Goal: Task Accomplishment & Management: Use online tool/utility

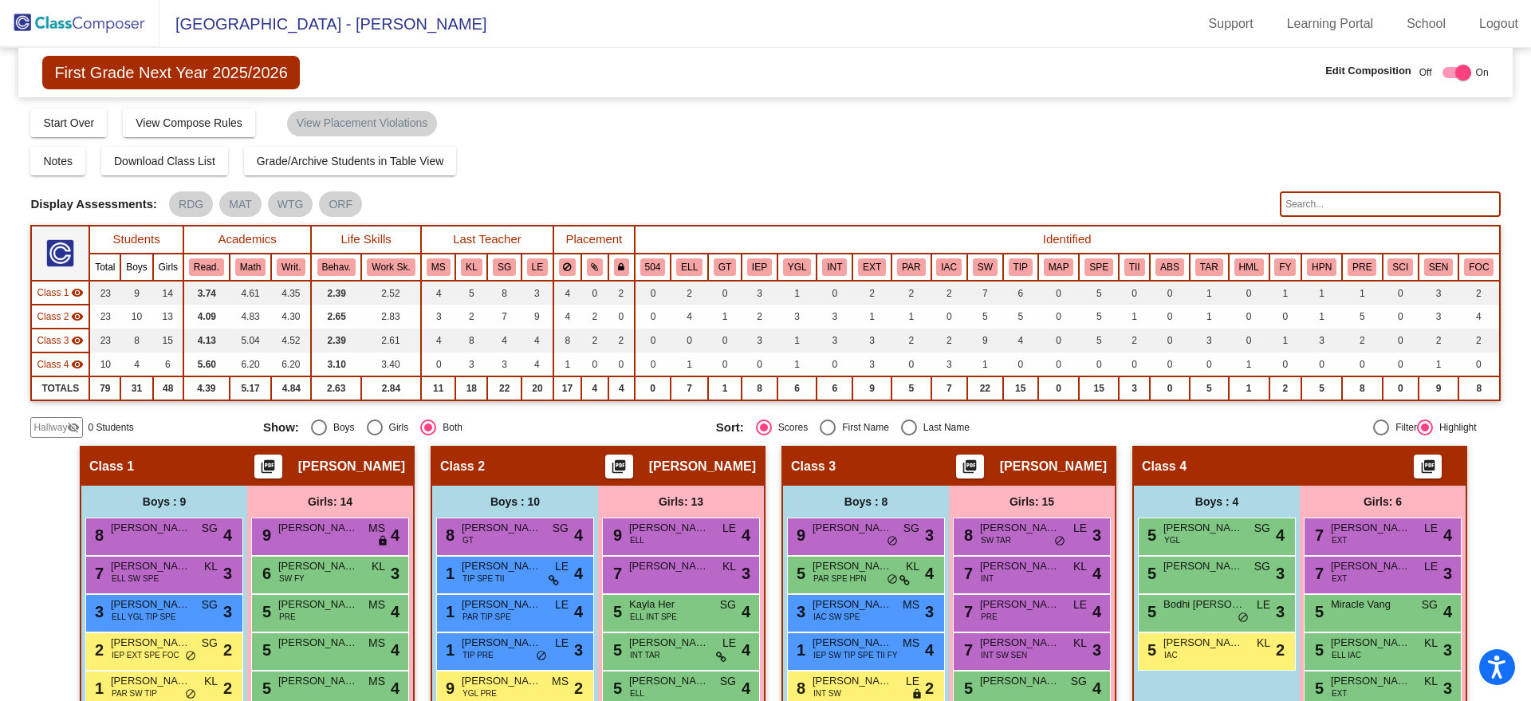
scroll to position [317, 0]
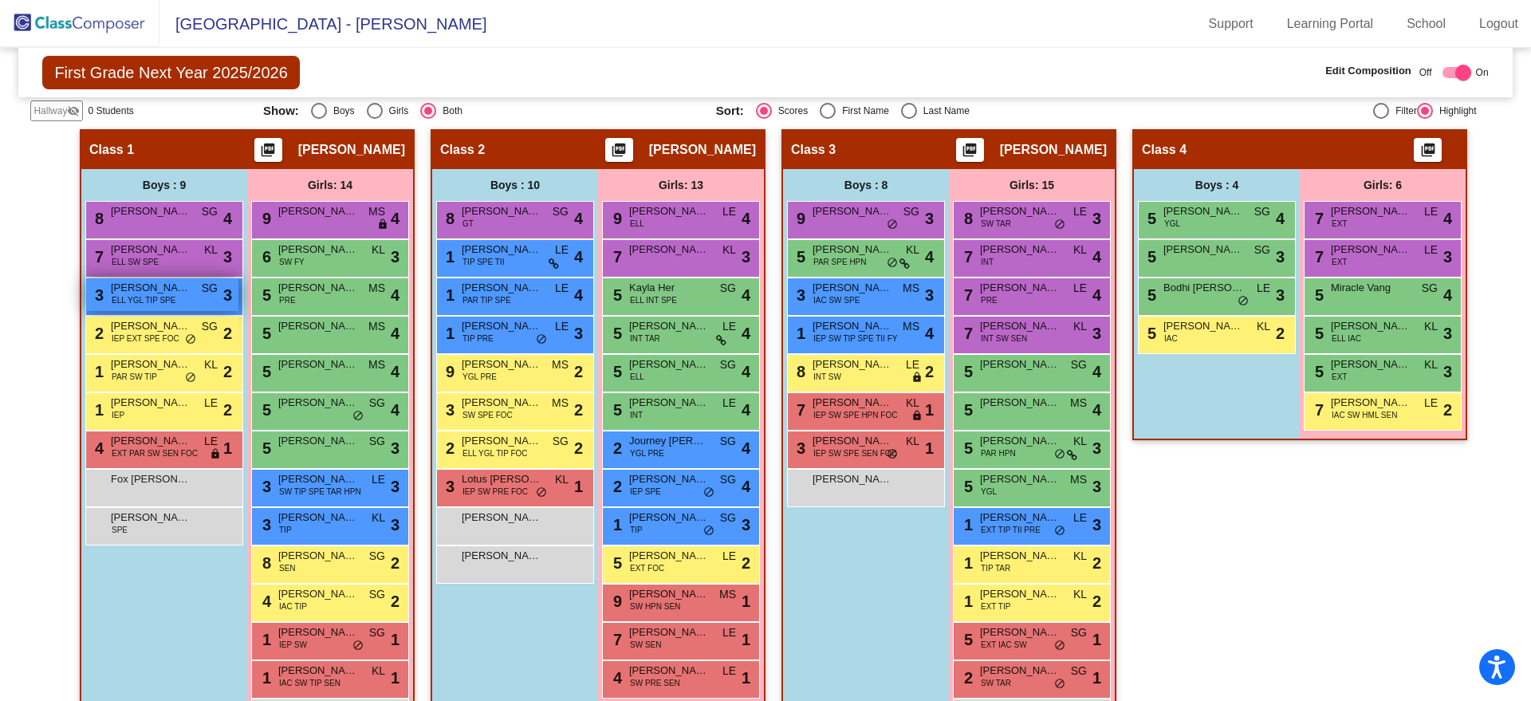
click at [142, 289] on span "[PERSON_NAME] [PERSON_NAME]" at bounding box center [151, 288] width 80 height 16
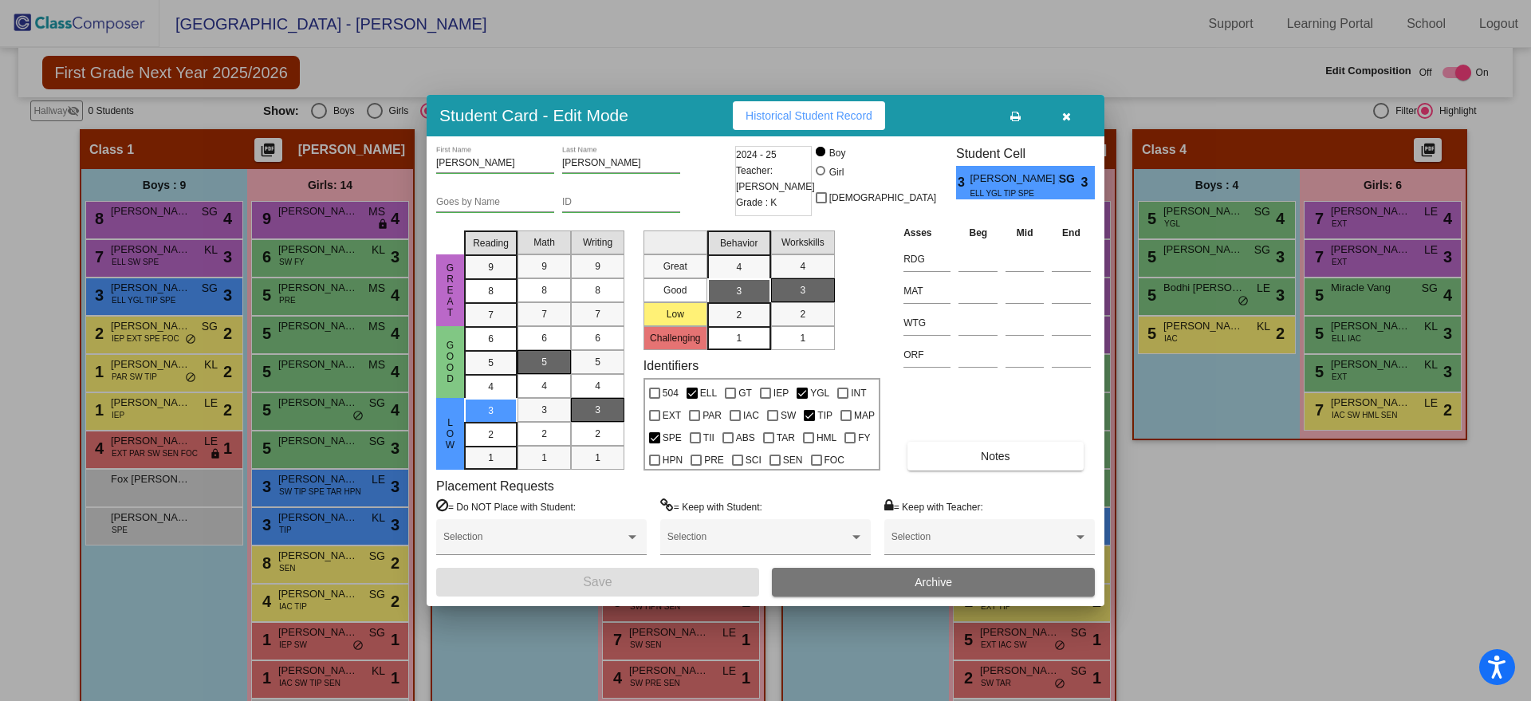
click at [1064, 112] on icon "button" at bounding box center [1066, 116] width 9 height 11
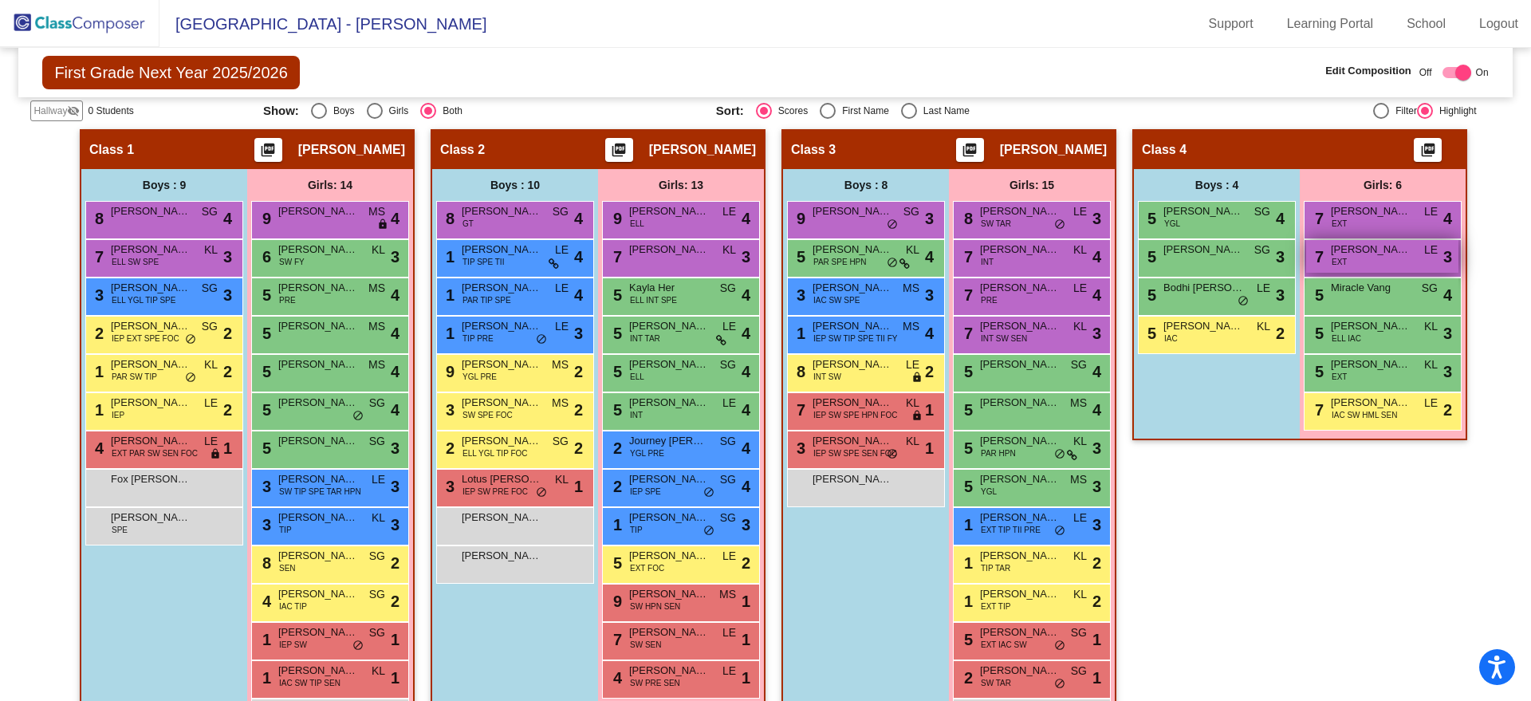
click at [1388, 246] on span "[PERSON_NAME]" at bounding box center [1371, 250] width 80 height 16
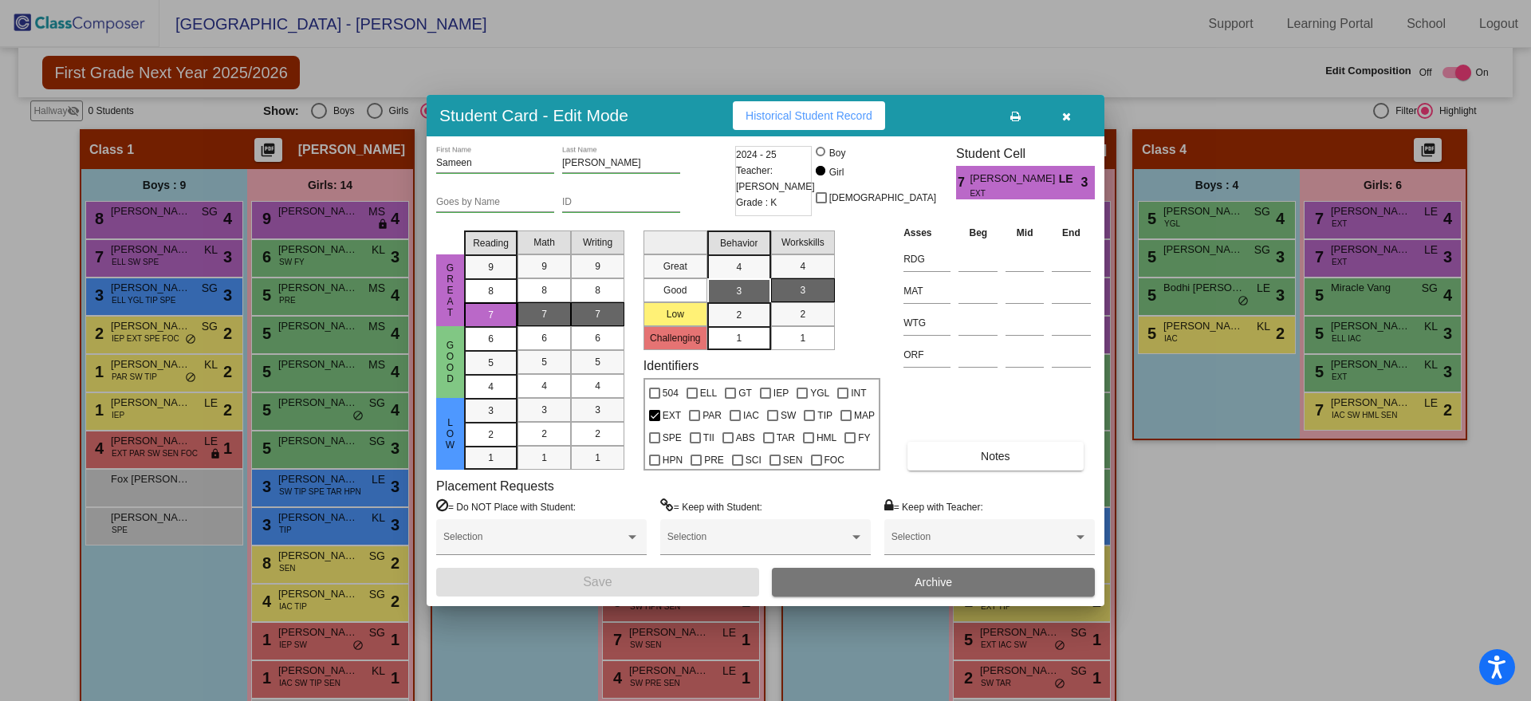
click at [1367, 208] on div at bounding box center [765, 350] width 1531 height 701
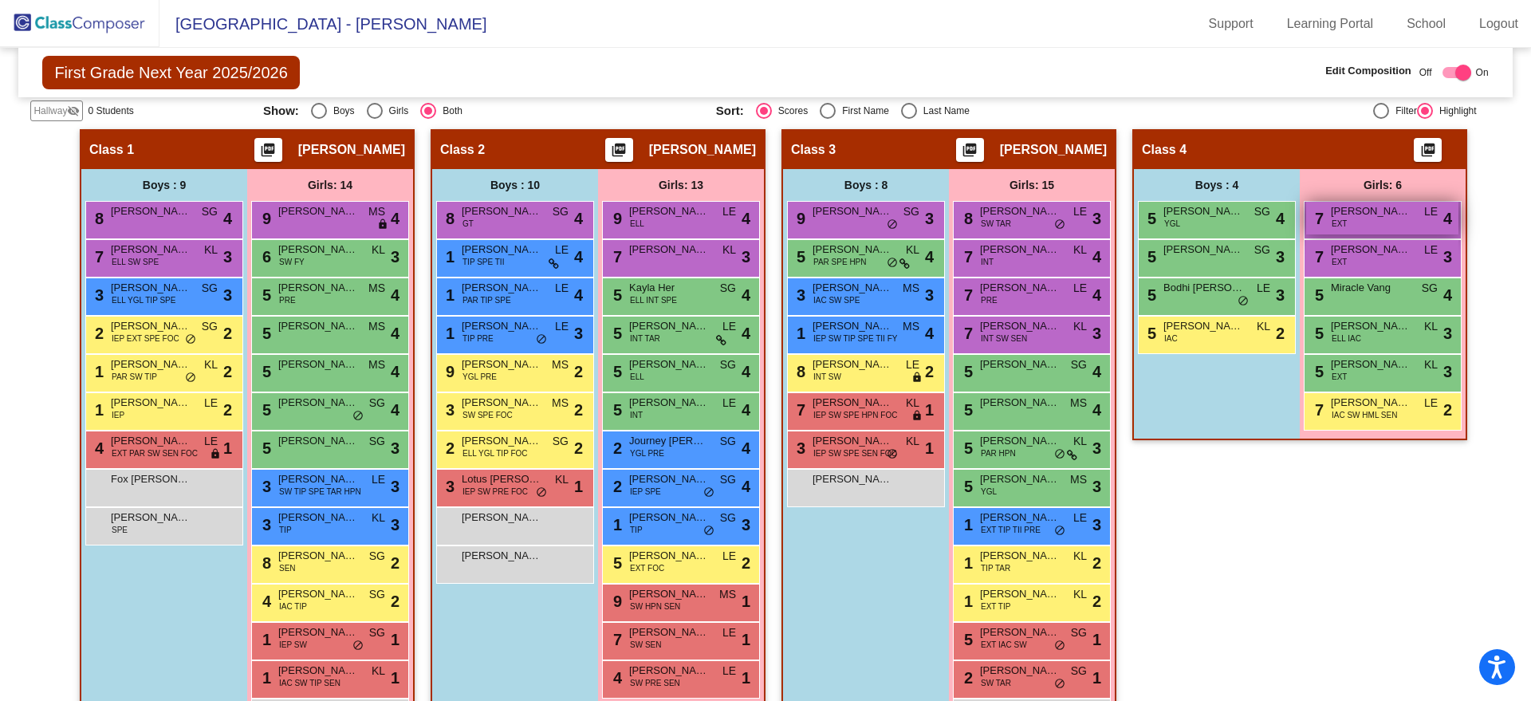
click at [1365, 217] on span "[PERSON_NAME]" at bounding box center [1371, 211] width 80 height 16
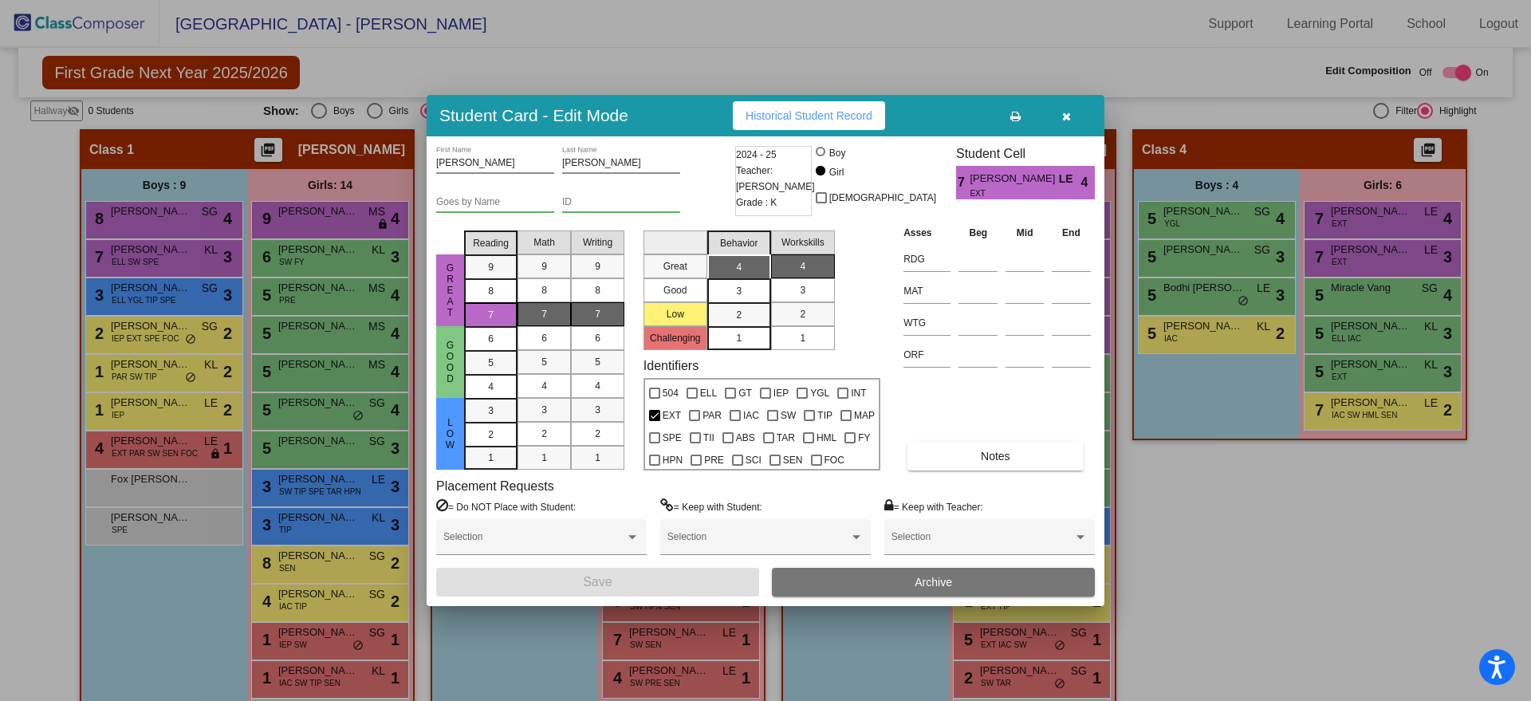
click at [1360, 531] on div at bounding box center [765, 350] width 1531 height 701
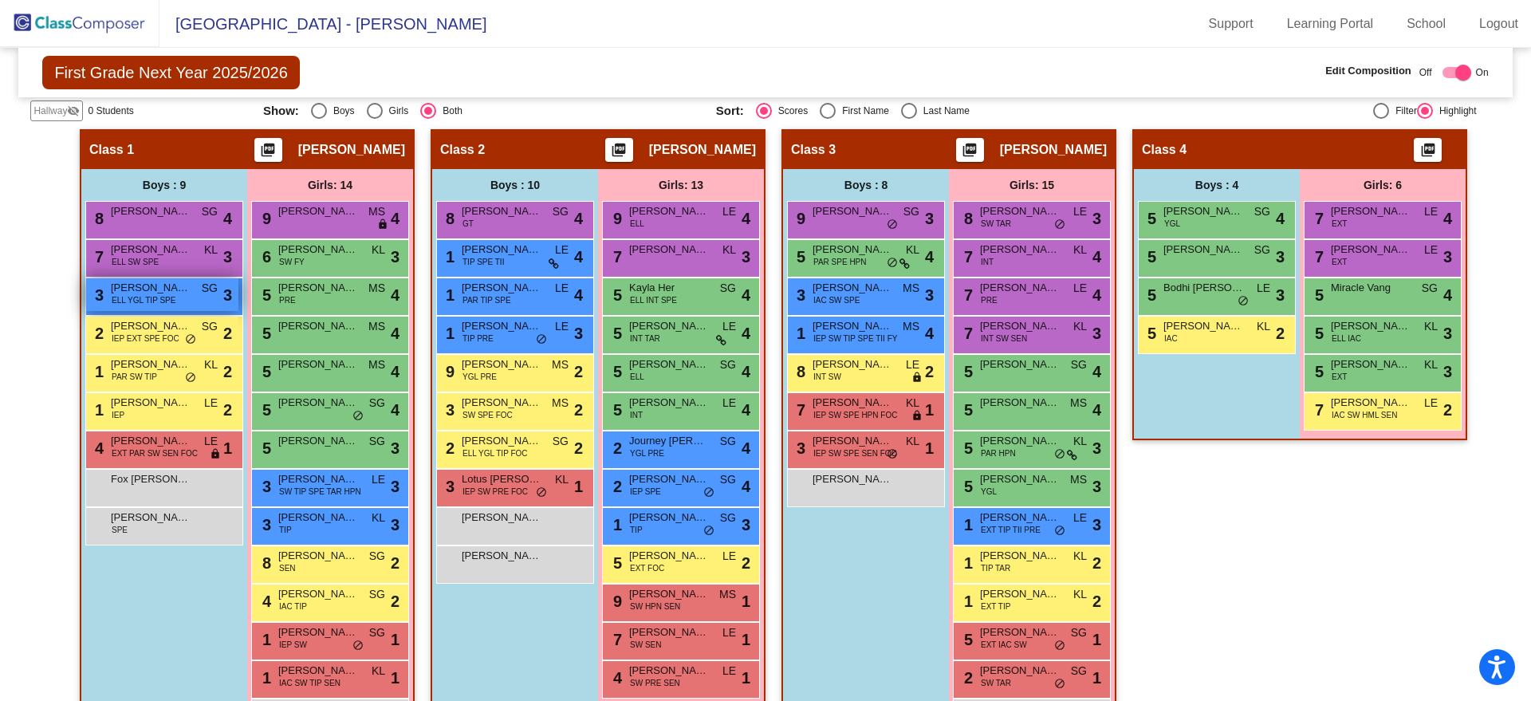
click at [173, 300] on div "3 [PERSON_NAME] [PERSON_NAME] YGL TIP SPE SG lock do_not_disturb_alt 3" at bounding box center [162, 294] width 152 height 33
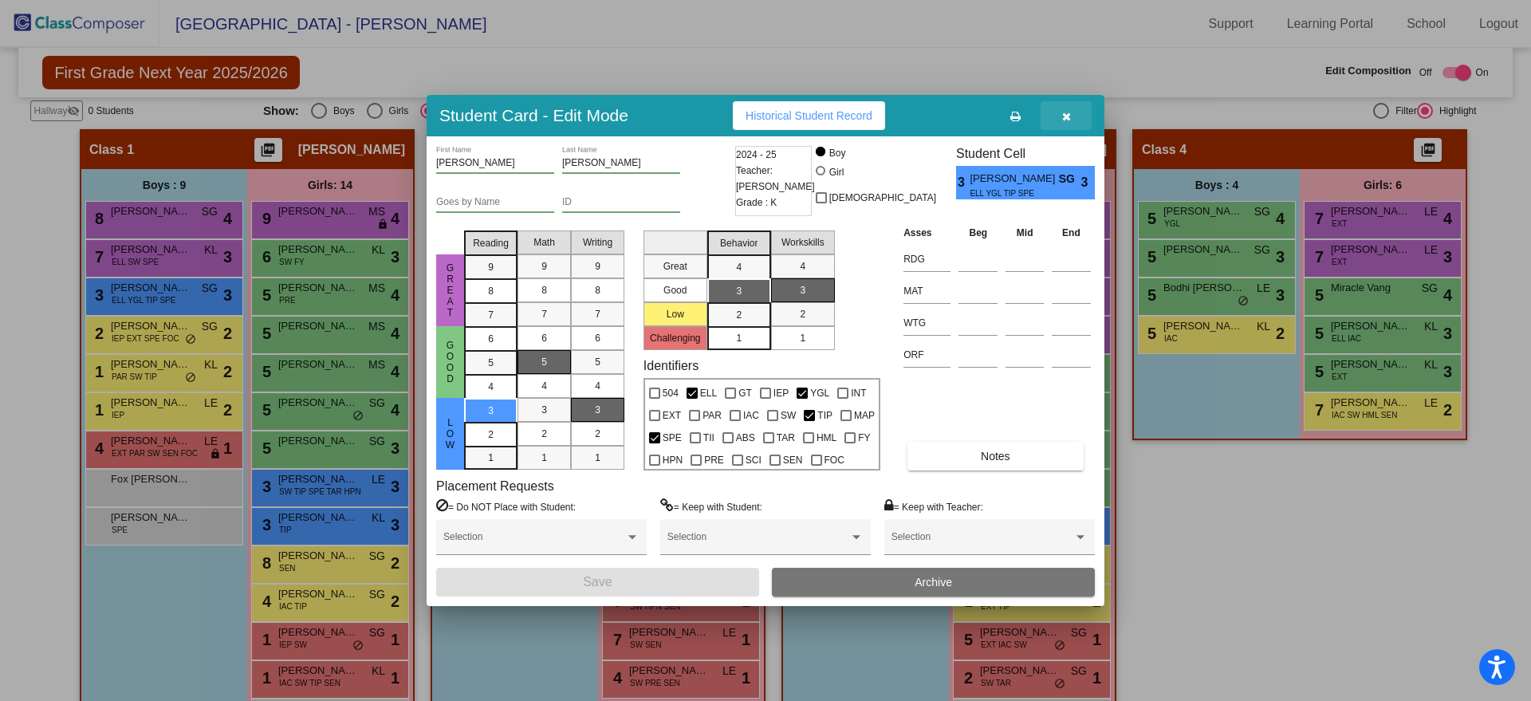
click at [1065, 116] on icon "button" at bounding box center [1066, 116] width 9 height 11
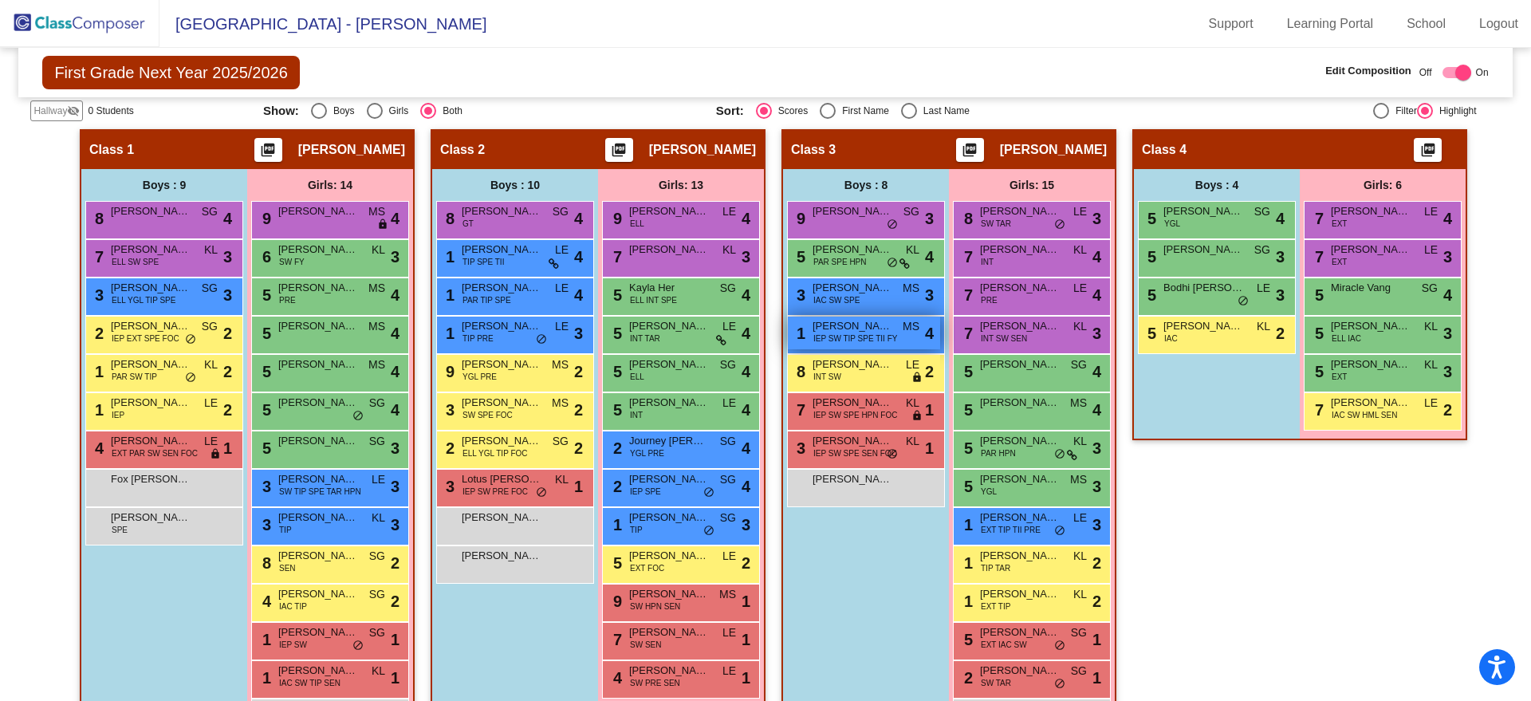
click at [870, 345] on div "1 [PERSON_NAME] IEP SW TIP SPE TII FY MS lock do_not_disturb_alt 4" at bounding box center [864, 333] width 152 height 33
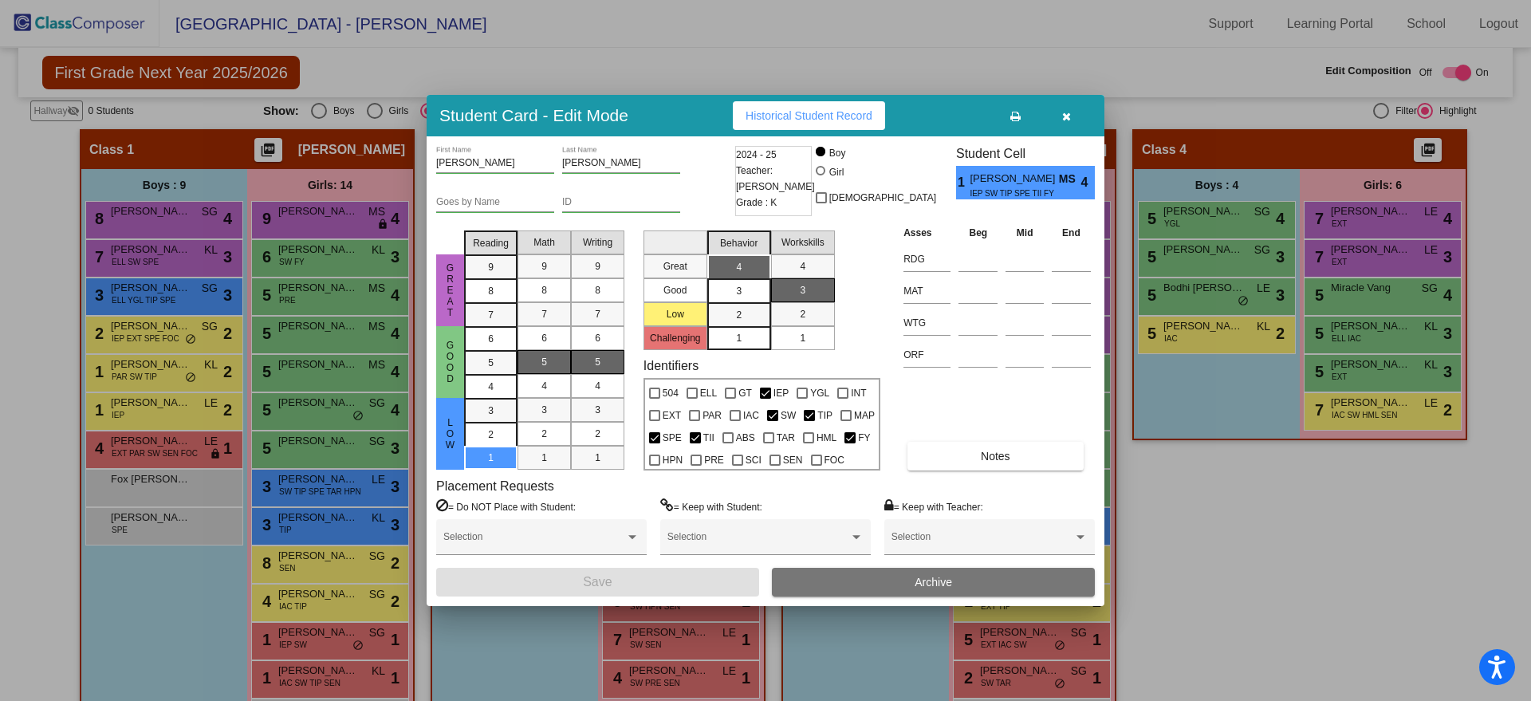
click at [1068, 120] on icon "button" at bounding box center [1066, 116] width 9 height 11
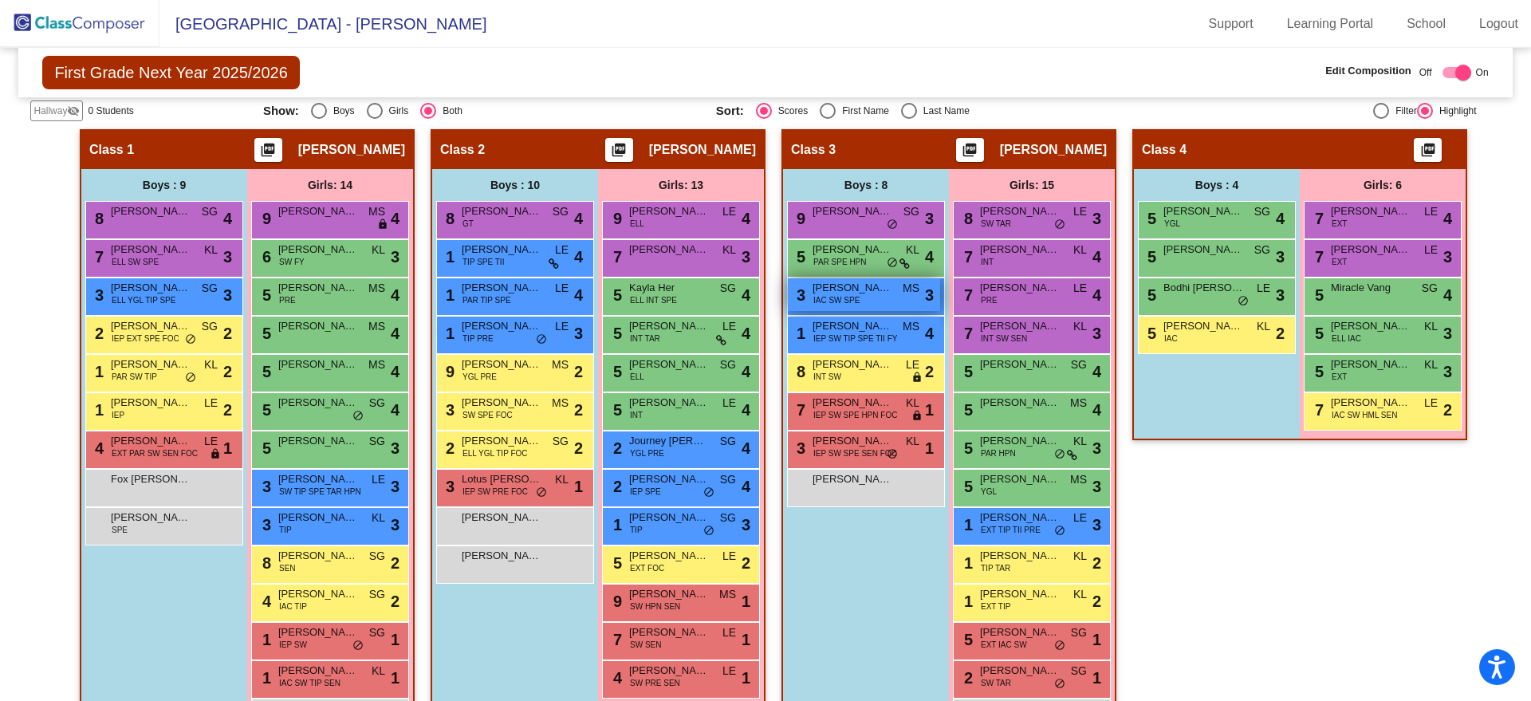
click at [871, 300] on div "3 [PERSON_NAME] [PERSON_NAME] IAC SW SPE MS lock do_not_disturb_alt 3" at bounding box center [864, 294] width 152 height 33
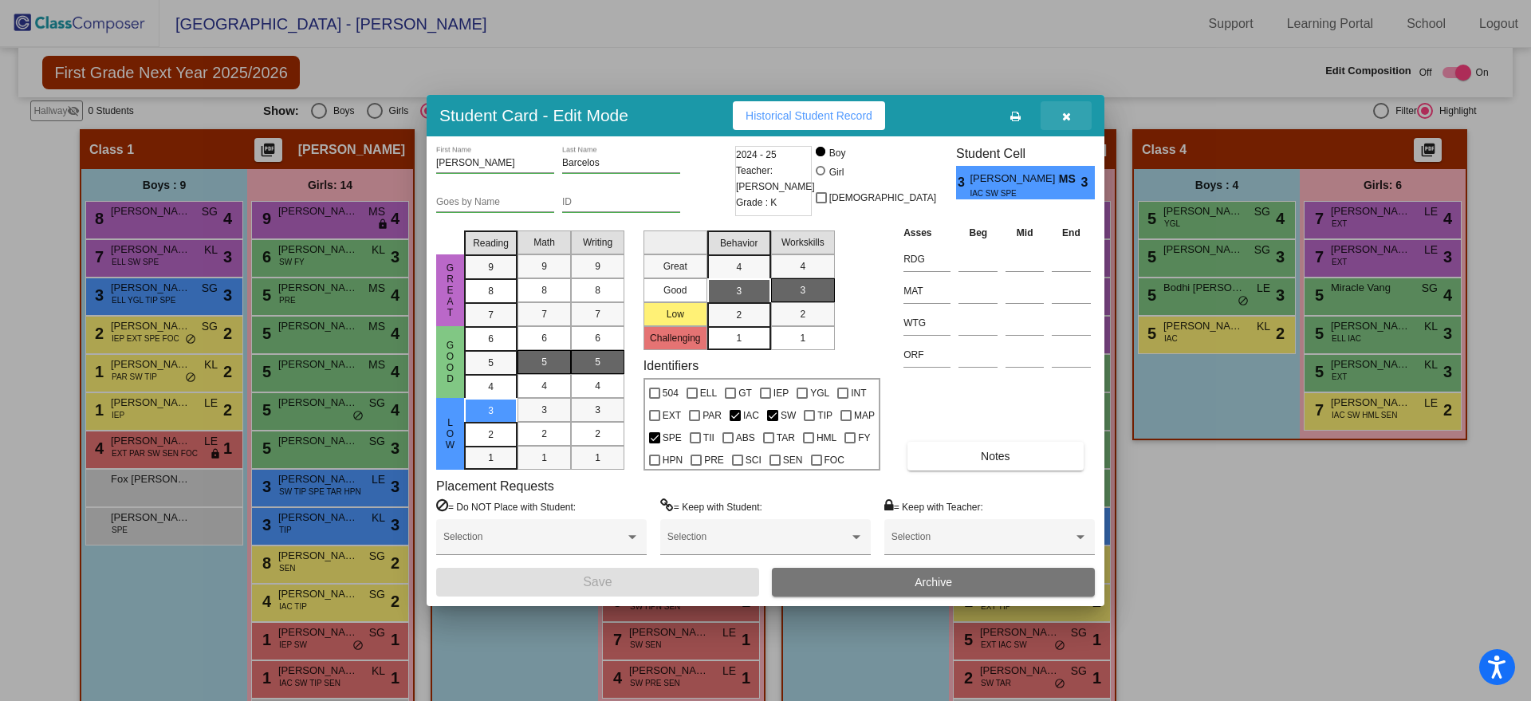
click at [1064, 119] on icon "button" at bounding box center [1066, 116] width 9 height 11
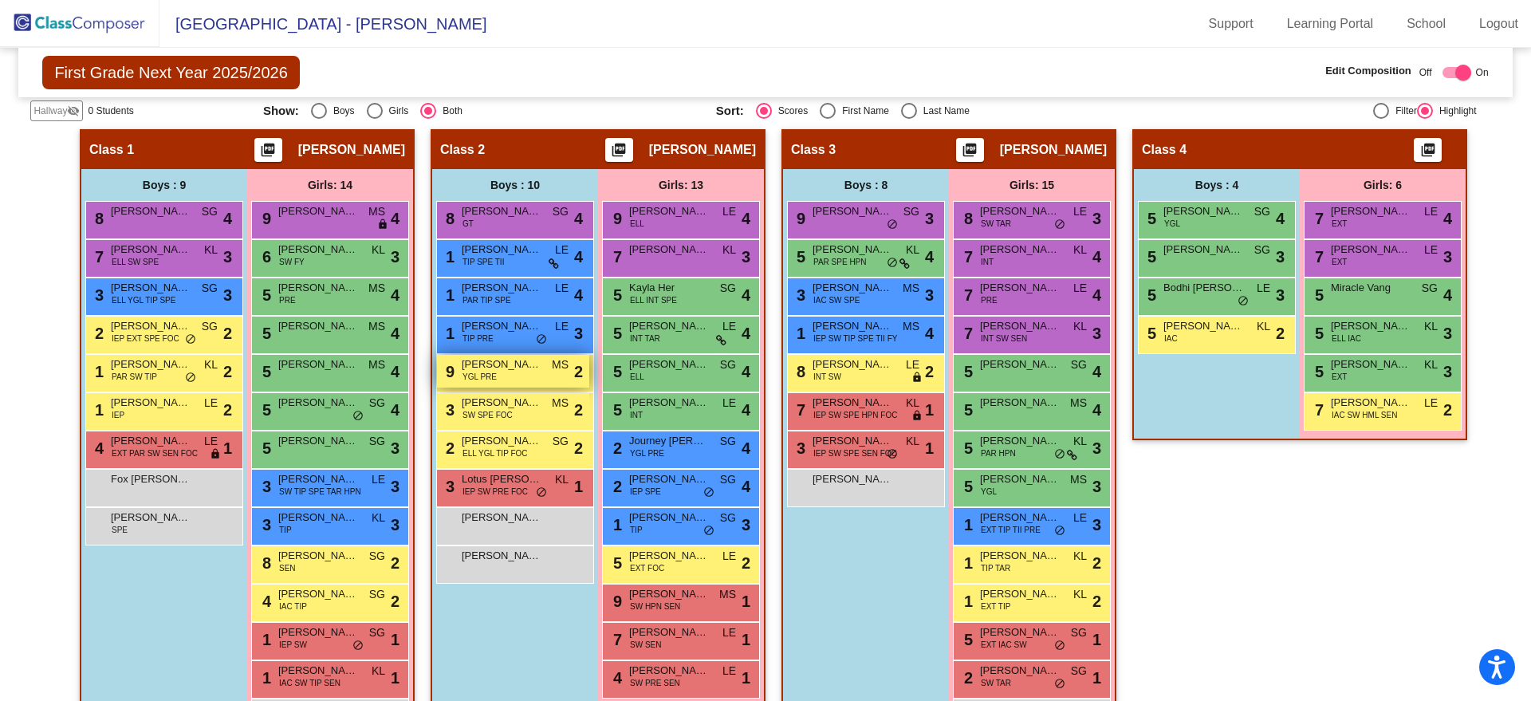
click at [454, 364] on div "9 [PERSON_NAME] YGL PRE MS lock do_not_disturb_alt 2" at bounding box center [513, 371] width 152 height 33
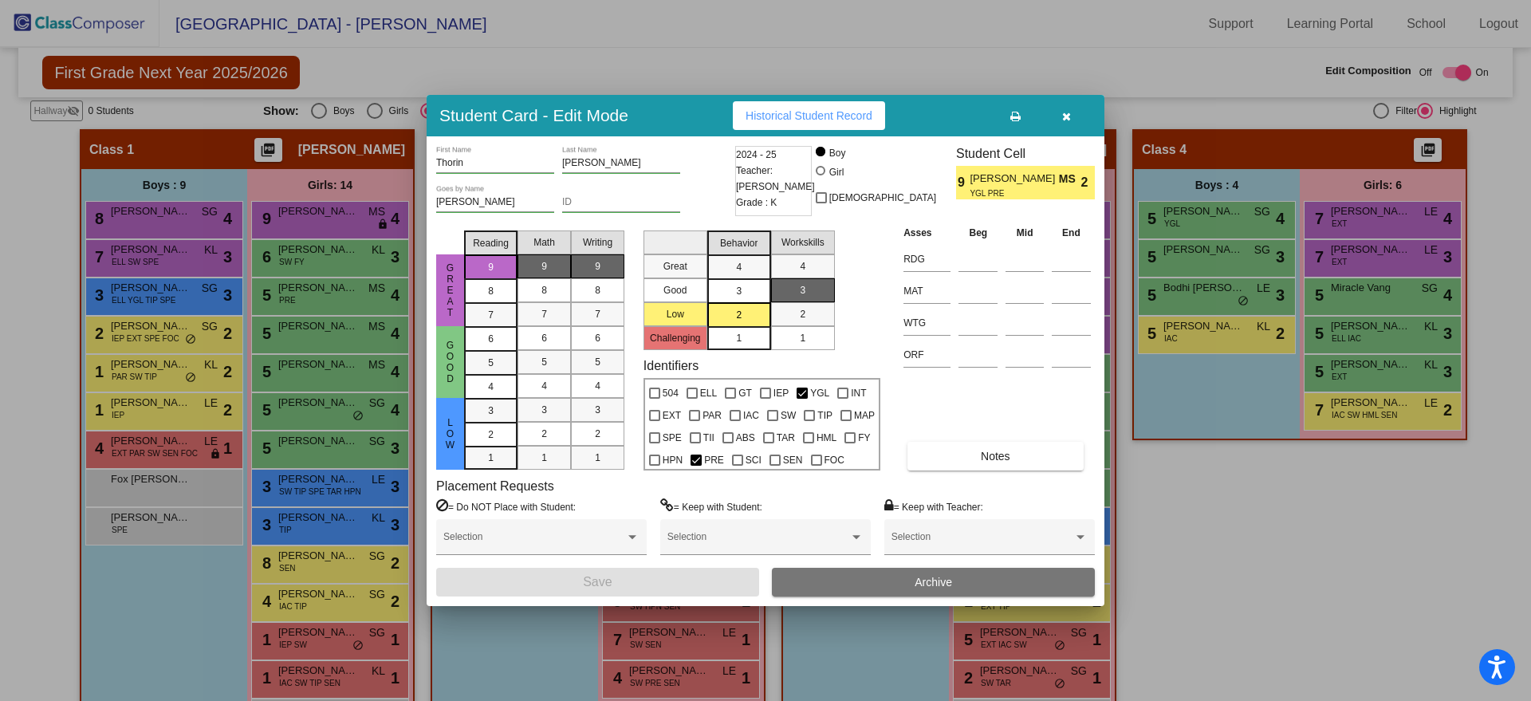
click at [1372, 218] on div at bounding box center [765, 350] width 1531 height 701
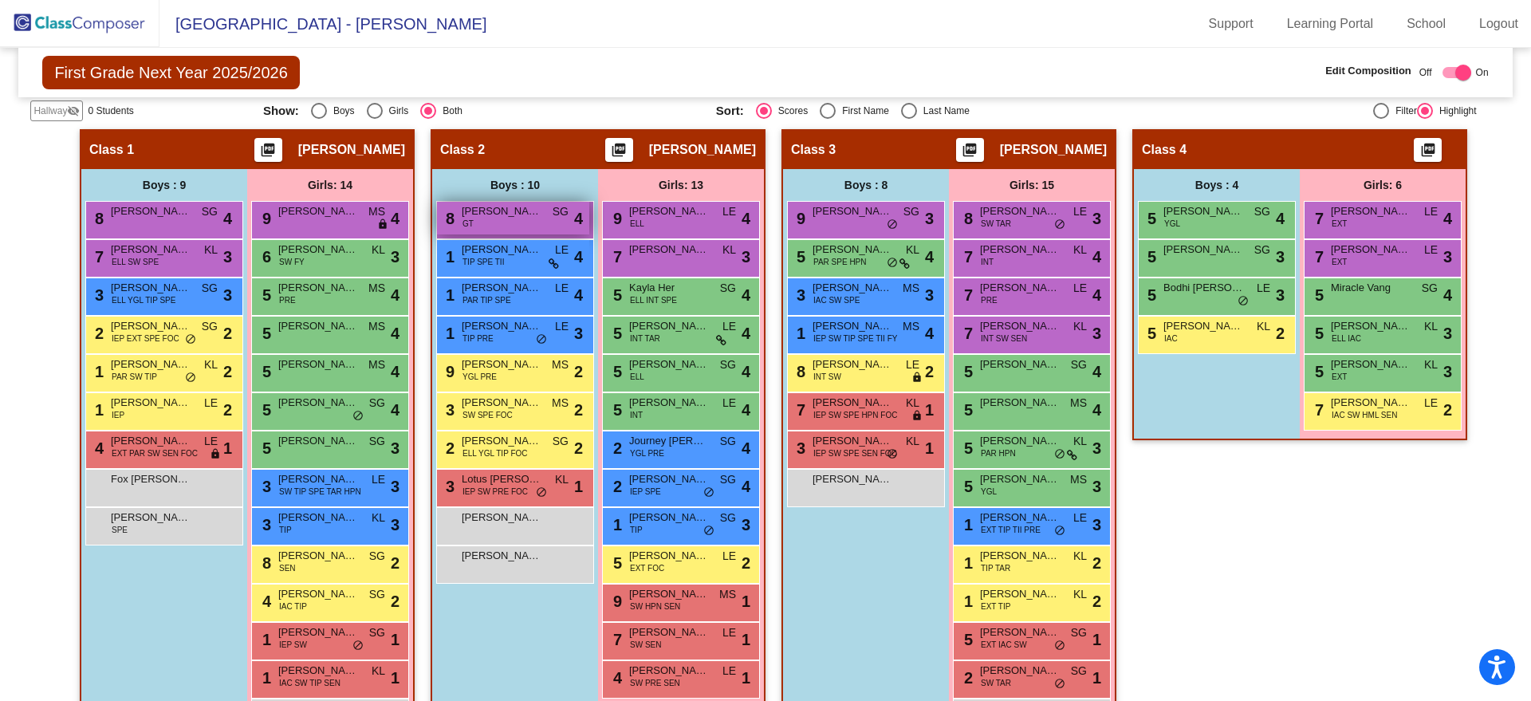
click at [470, 213] on span "[PERSON_NAME]" at bounding box center [502, 211] width 80 height 16
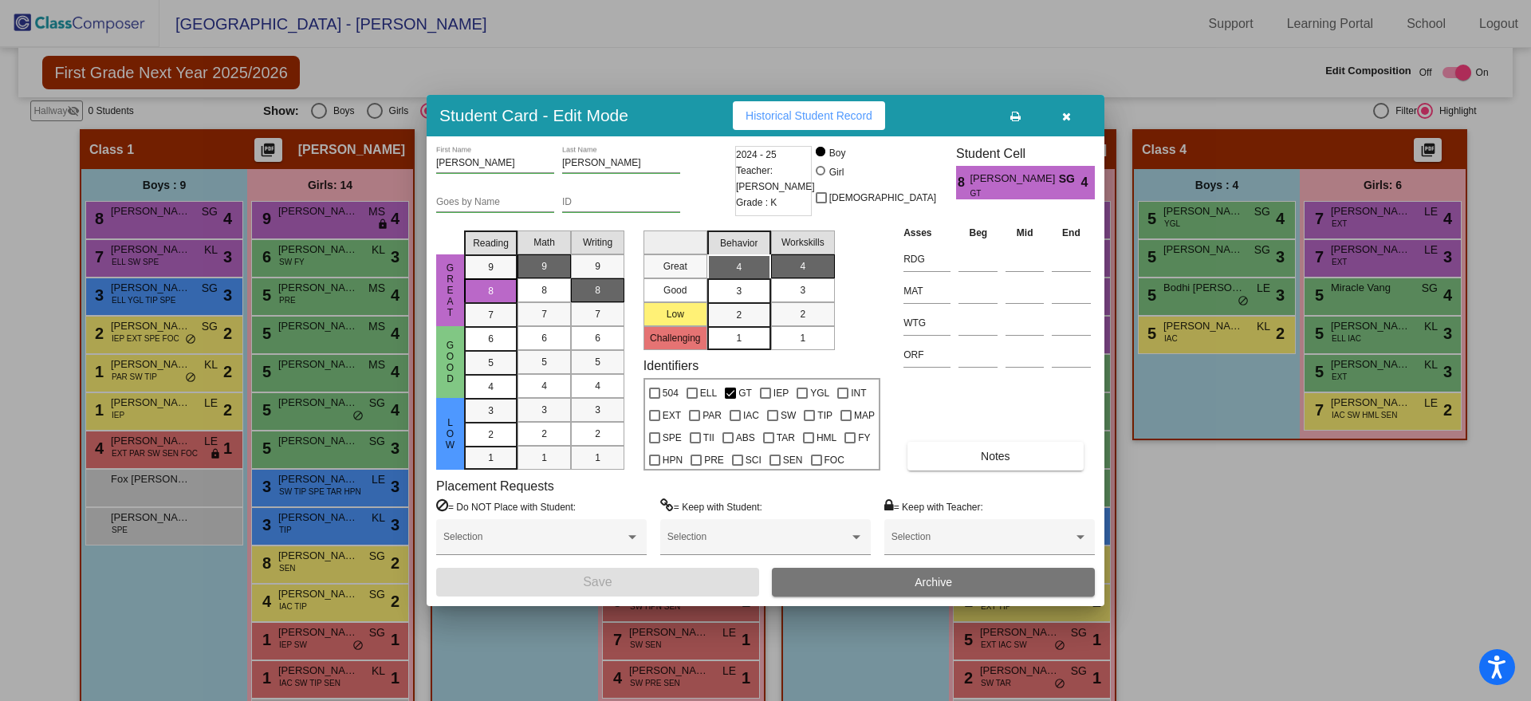
click at [1315, 213] on div at bounding box center [765, 350] width 1531 height 701
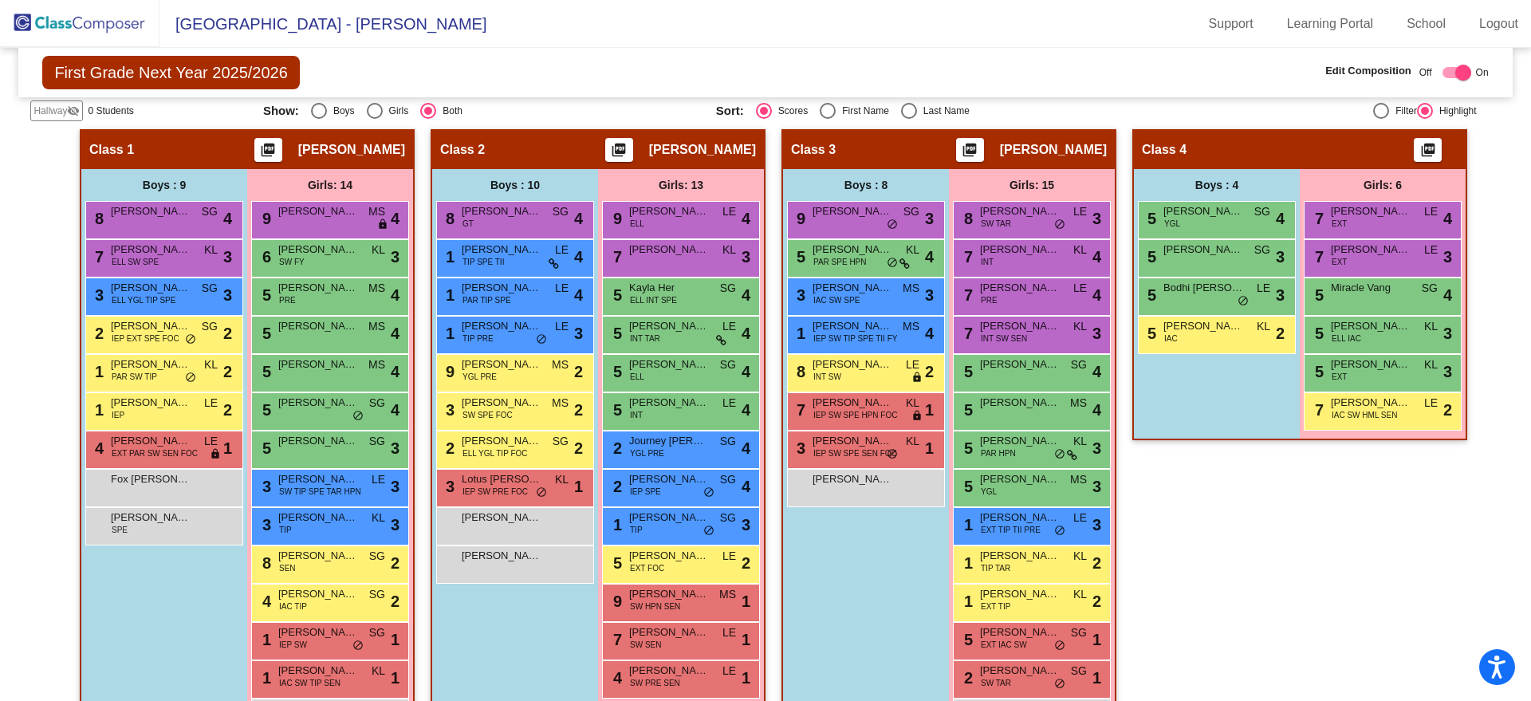
click at [1315, 213] on span "7" at bounding box center [1317, 219] width 13 height 18
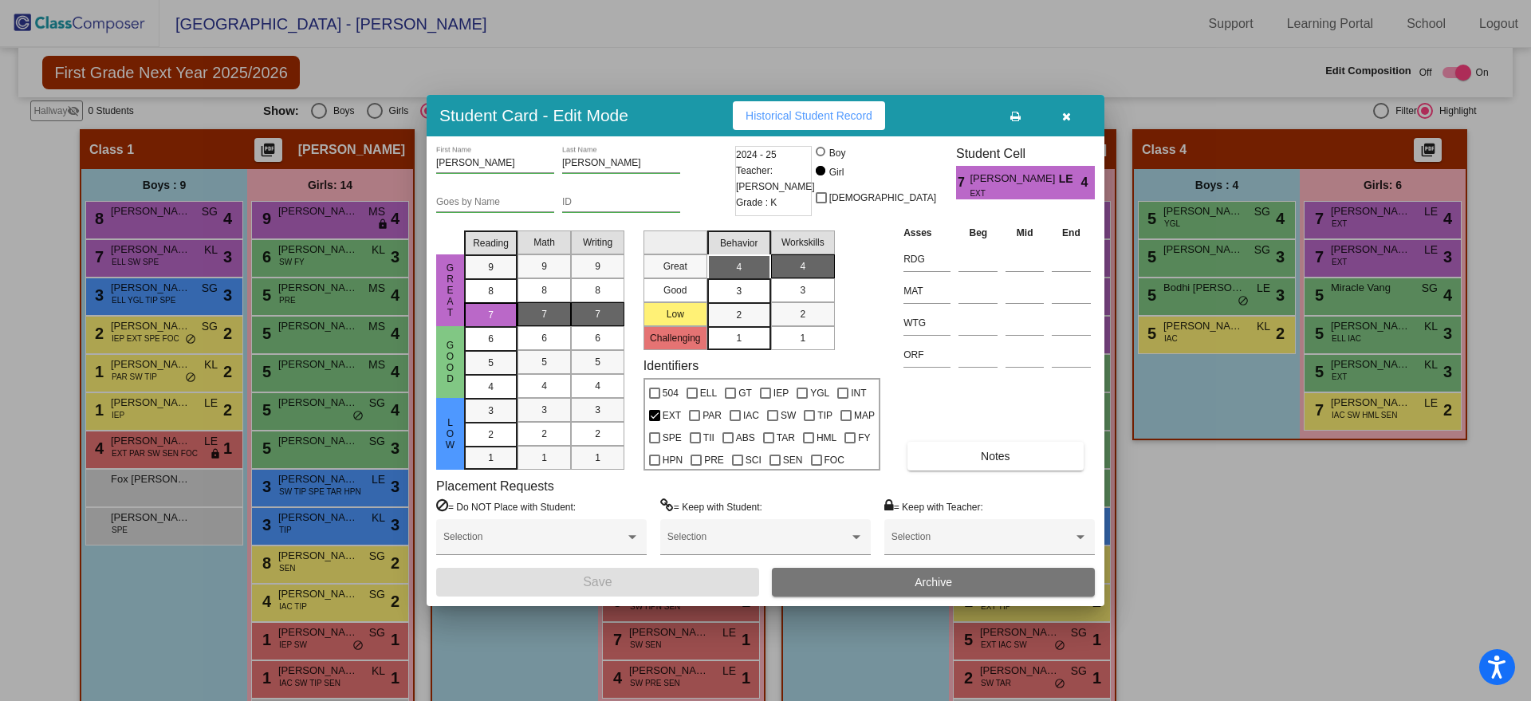
click at [1335, 258] on div at bounding box center [765, 350] width 1531 height 701
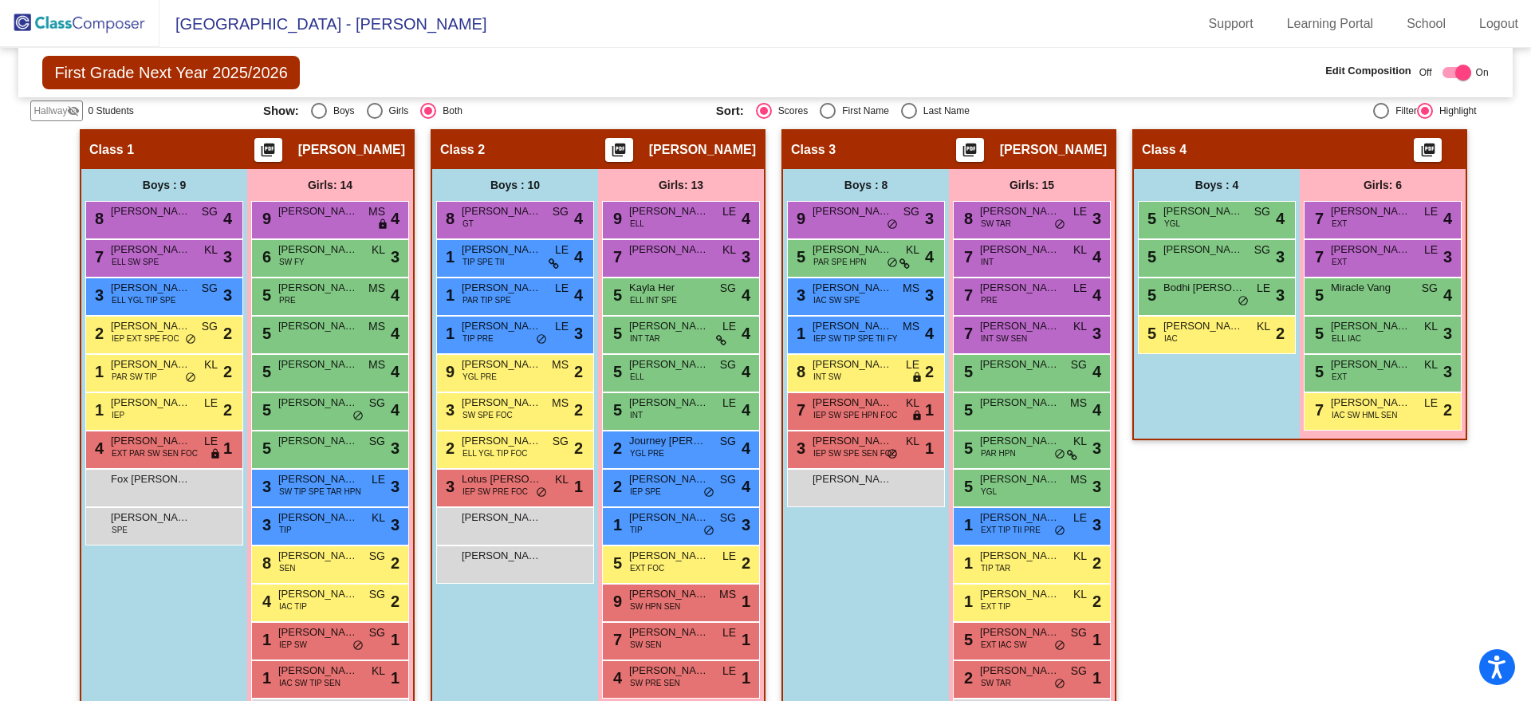
click at [1335, 258] on span "EXT" at bounding box center [1338, 262] width 15 height 12
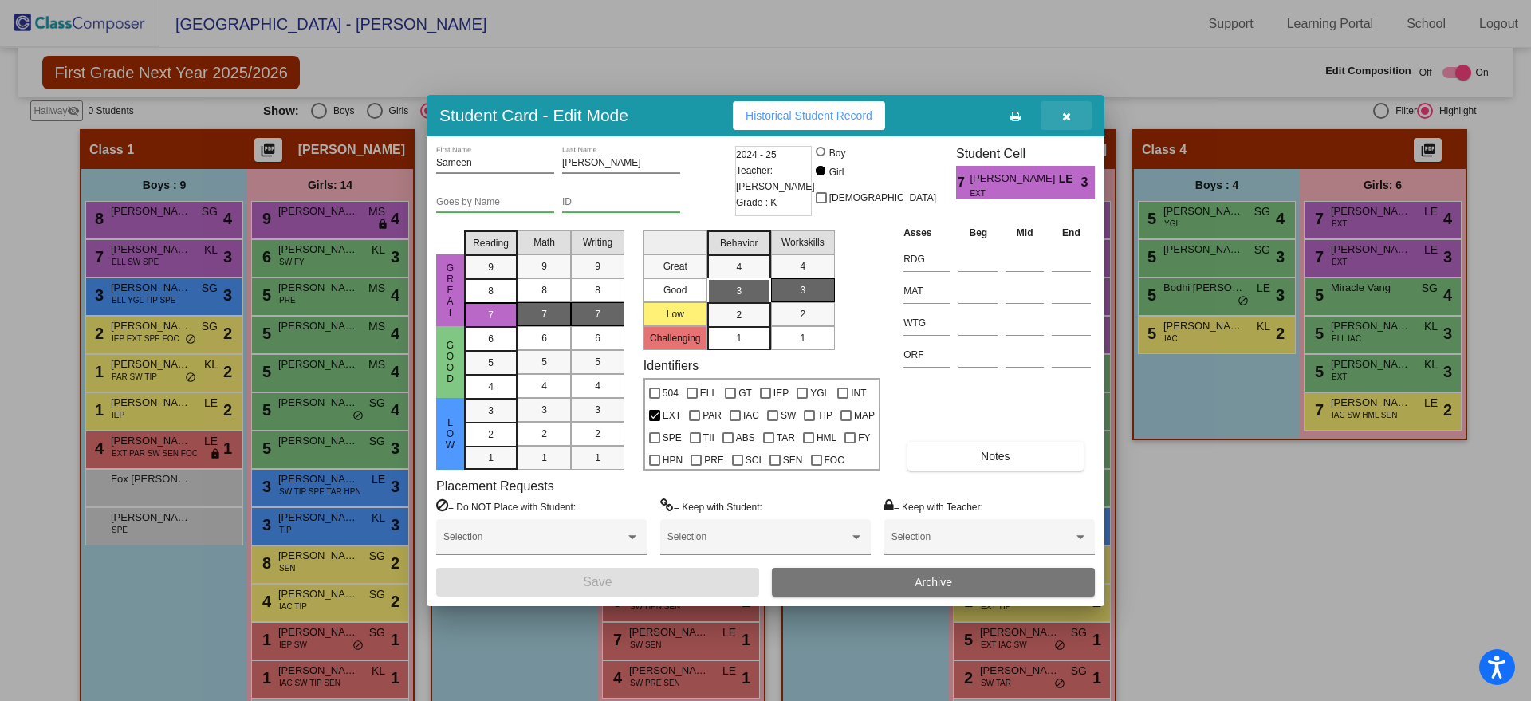
click at [1067, 117] on icon "button" at bounding box center [1066, 116] width 9 height 11
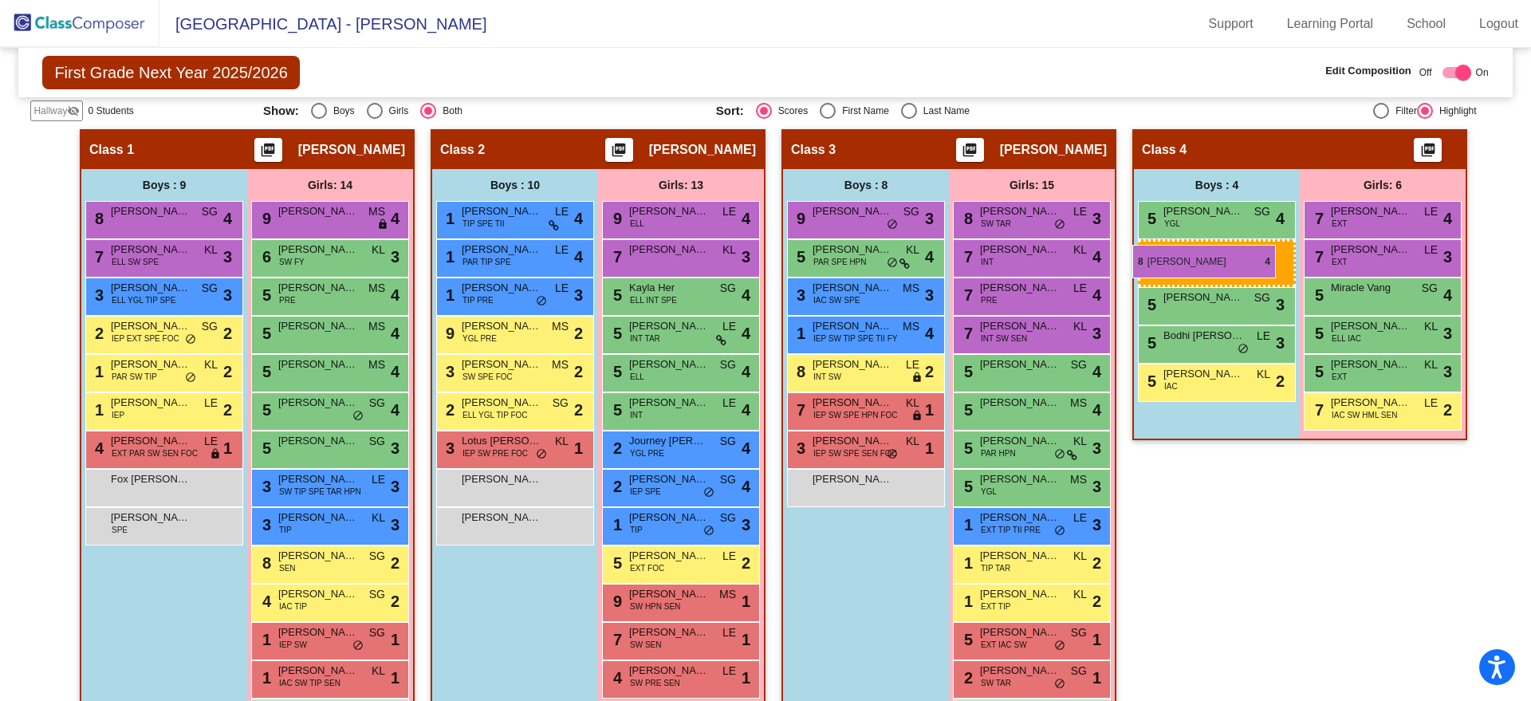
drag, startPoint x: 490, startPoint y: 215, endPoint x: 1132, endPoint y: 245, distance: 642.5
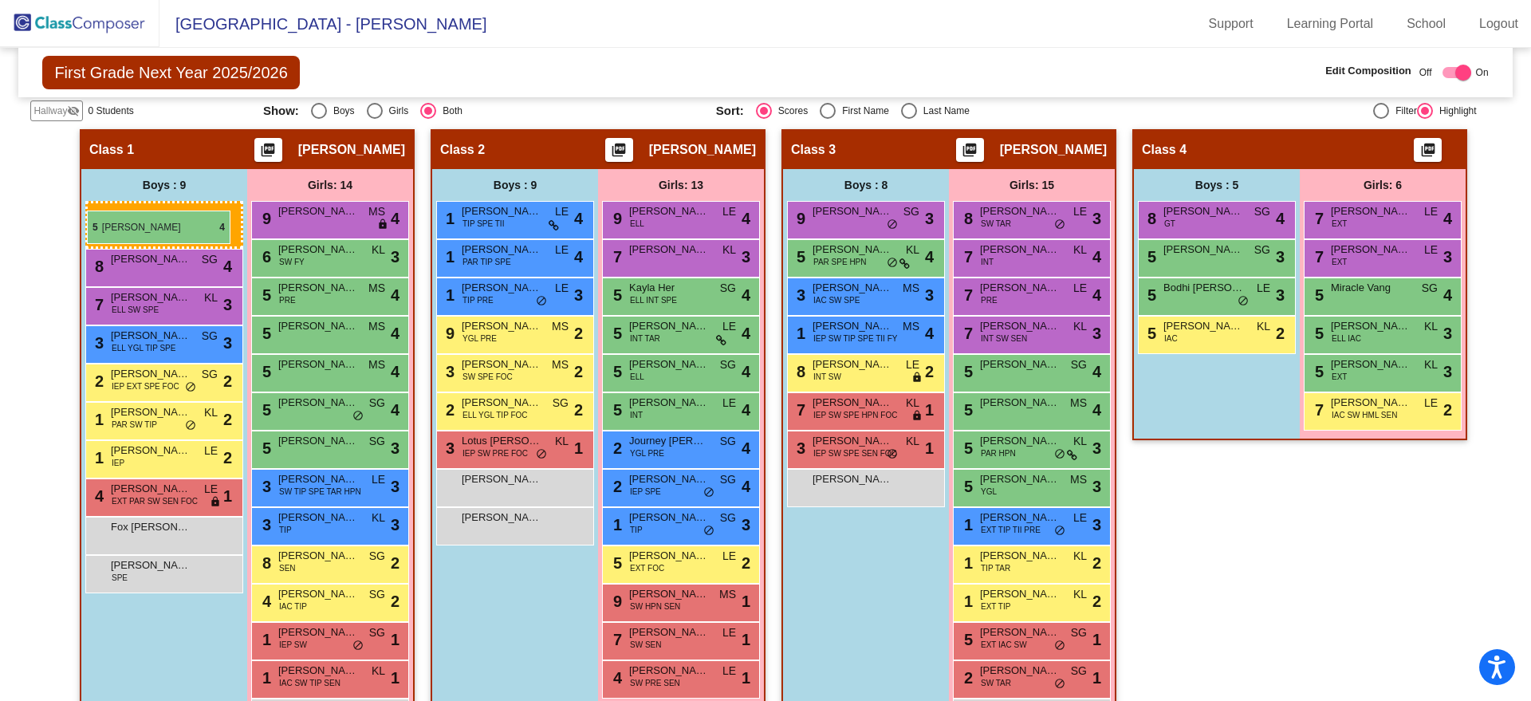
drag, startPoint x: 1187, startPoint y: 254, endPoint x: 87, endPoint y: 210, distance: 1101.1
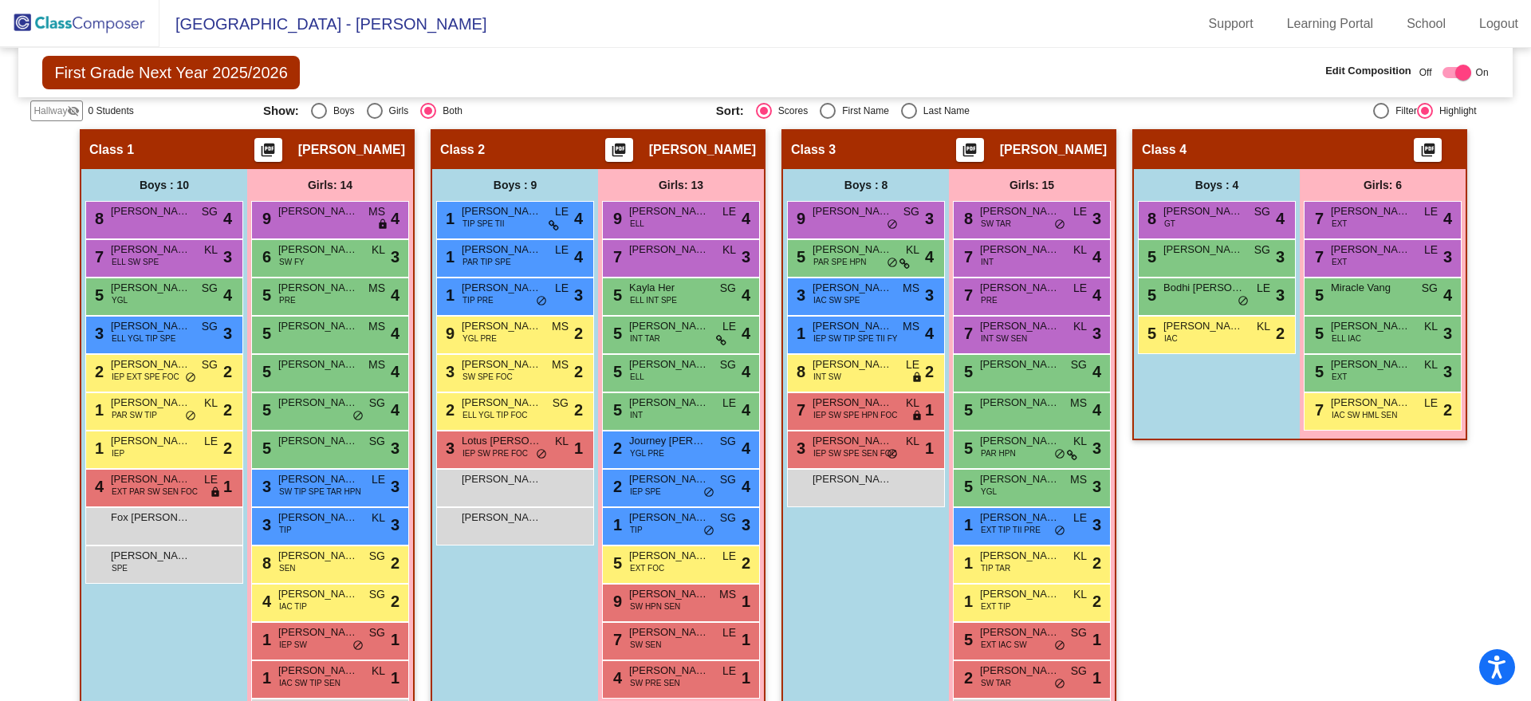
scroll to position [416, 0]
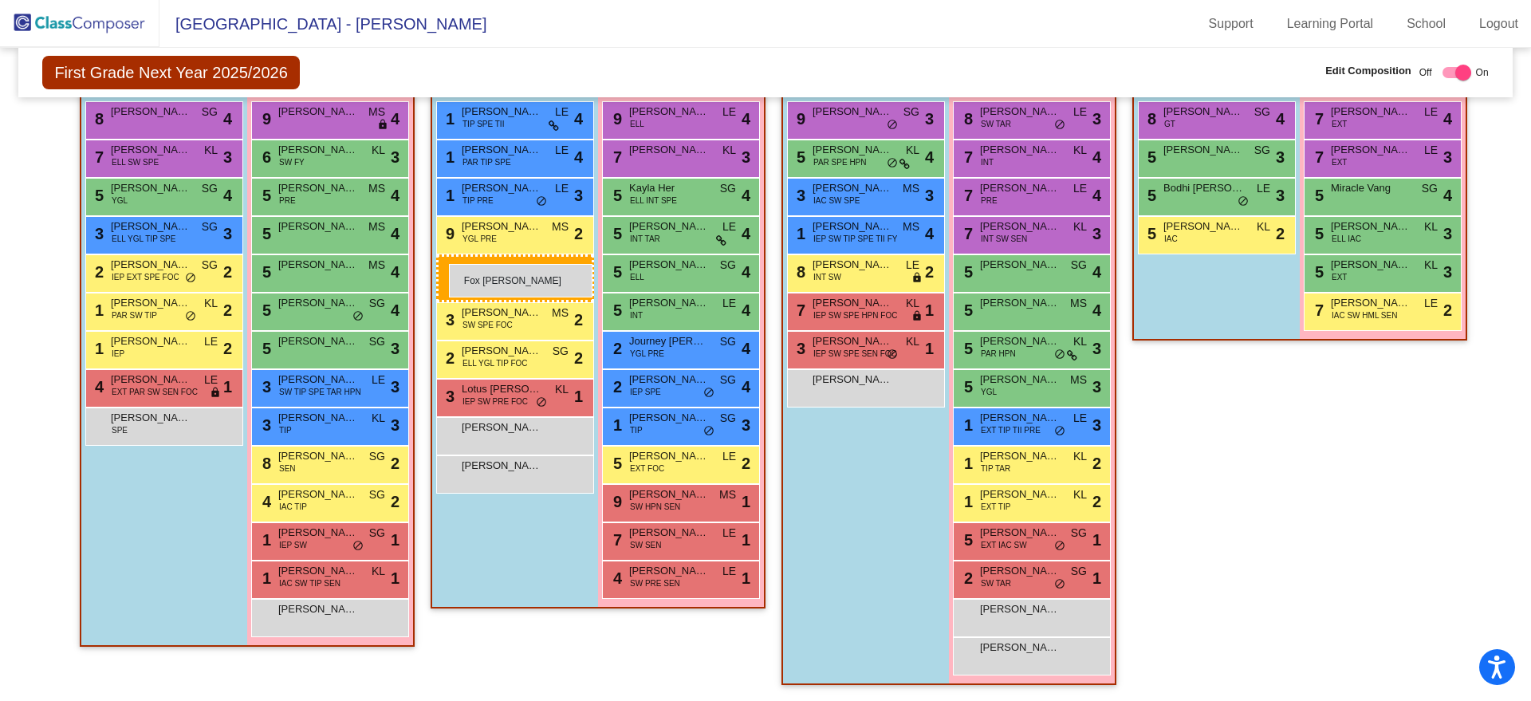
drag, startPoint x: 167, startPoint y: 419, endPoint x: 449, endPoint y: 264, distance: 322.2
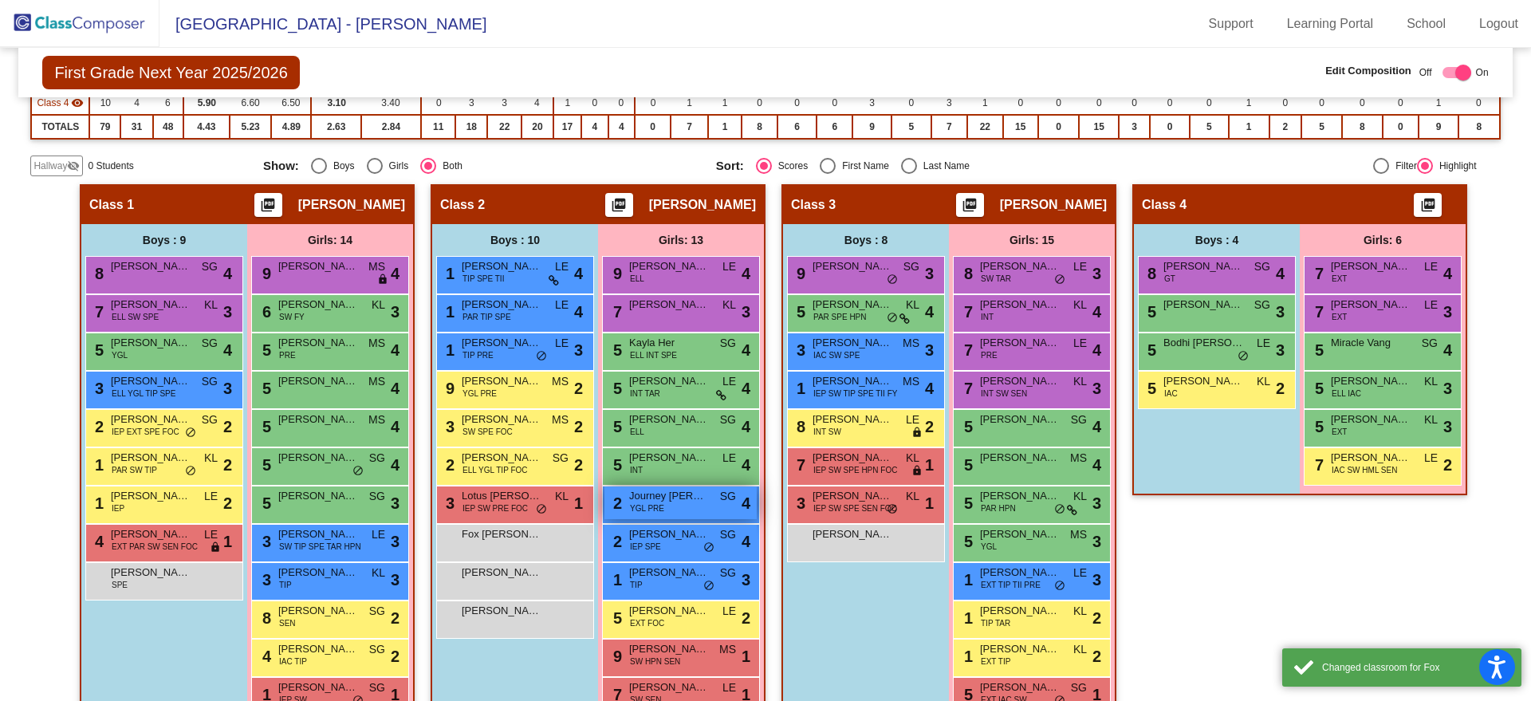
scroll to position [217, 0]
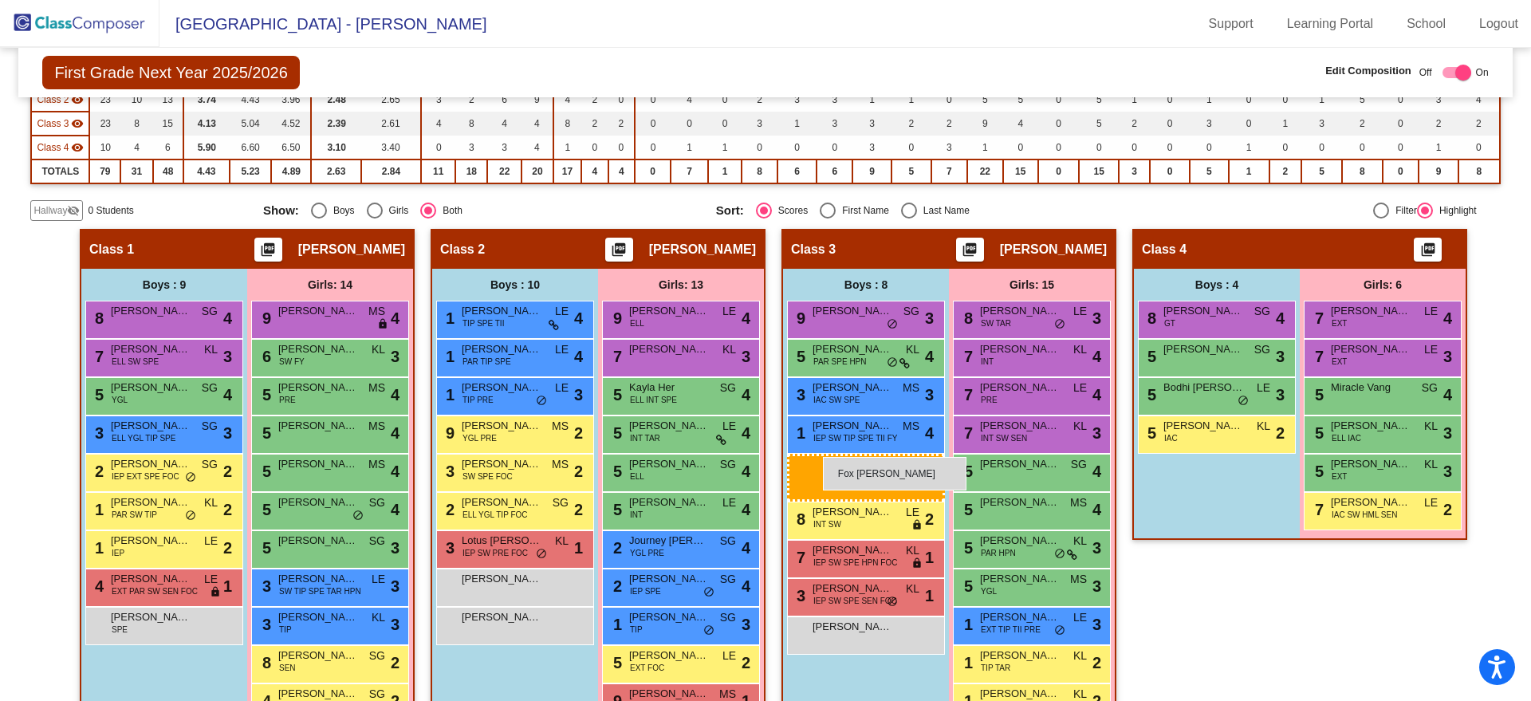
drag, startPoint x: 508, startPoint y: 579, endPoint x: 823, endPoint y: 457, distance: 337.7
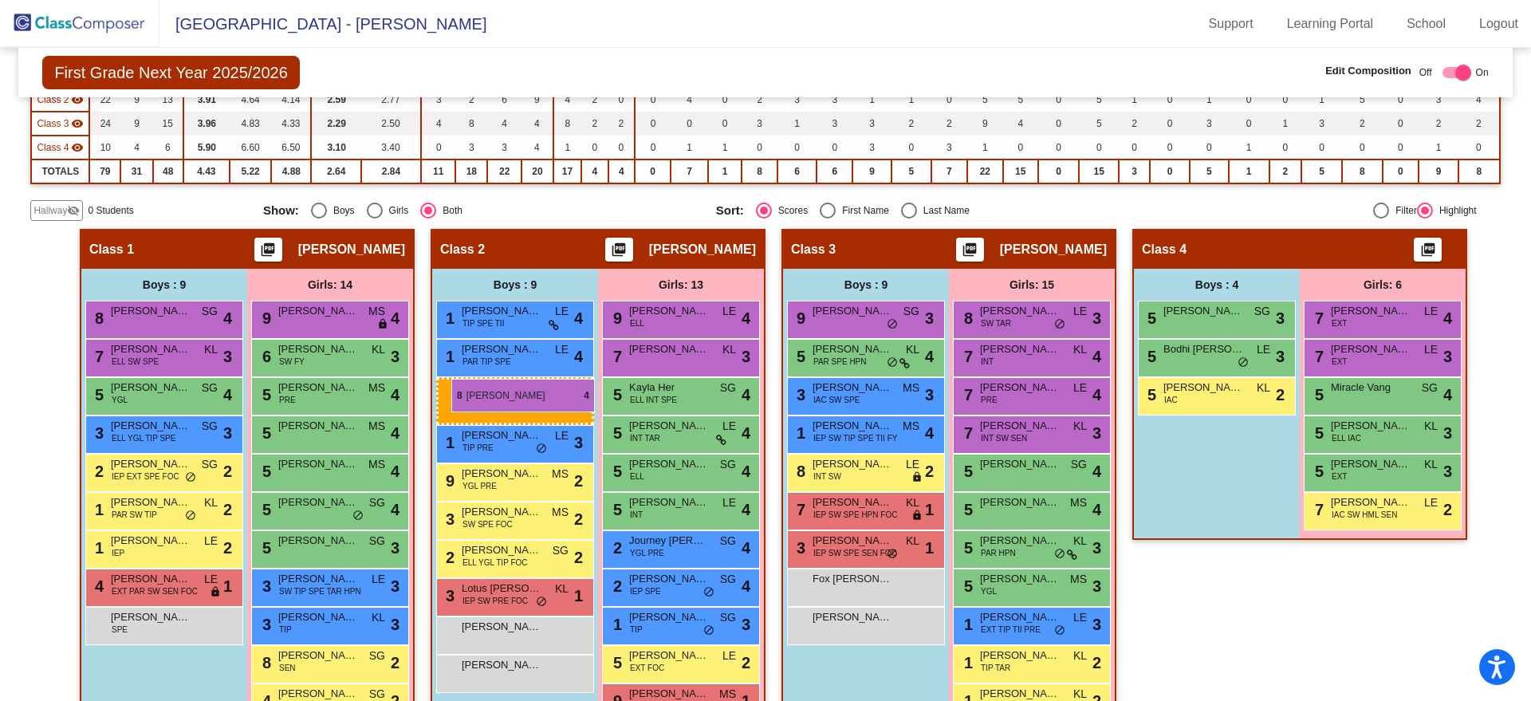
drag, startPoint x: 1212, startPoint y: 315, endPoint x: 451, endPoint y: 379, distance: 763.2
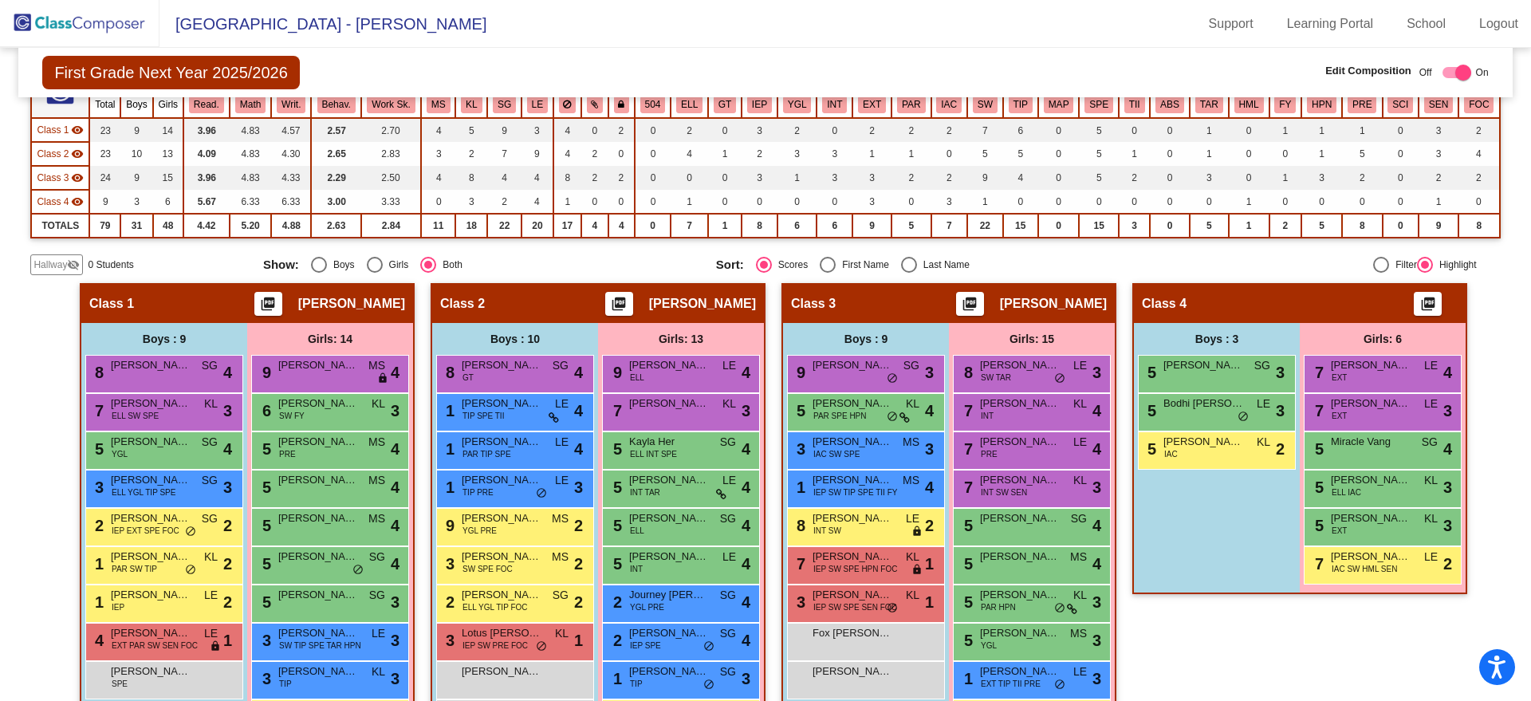
scroll to position [117, 0]
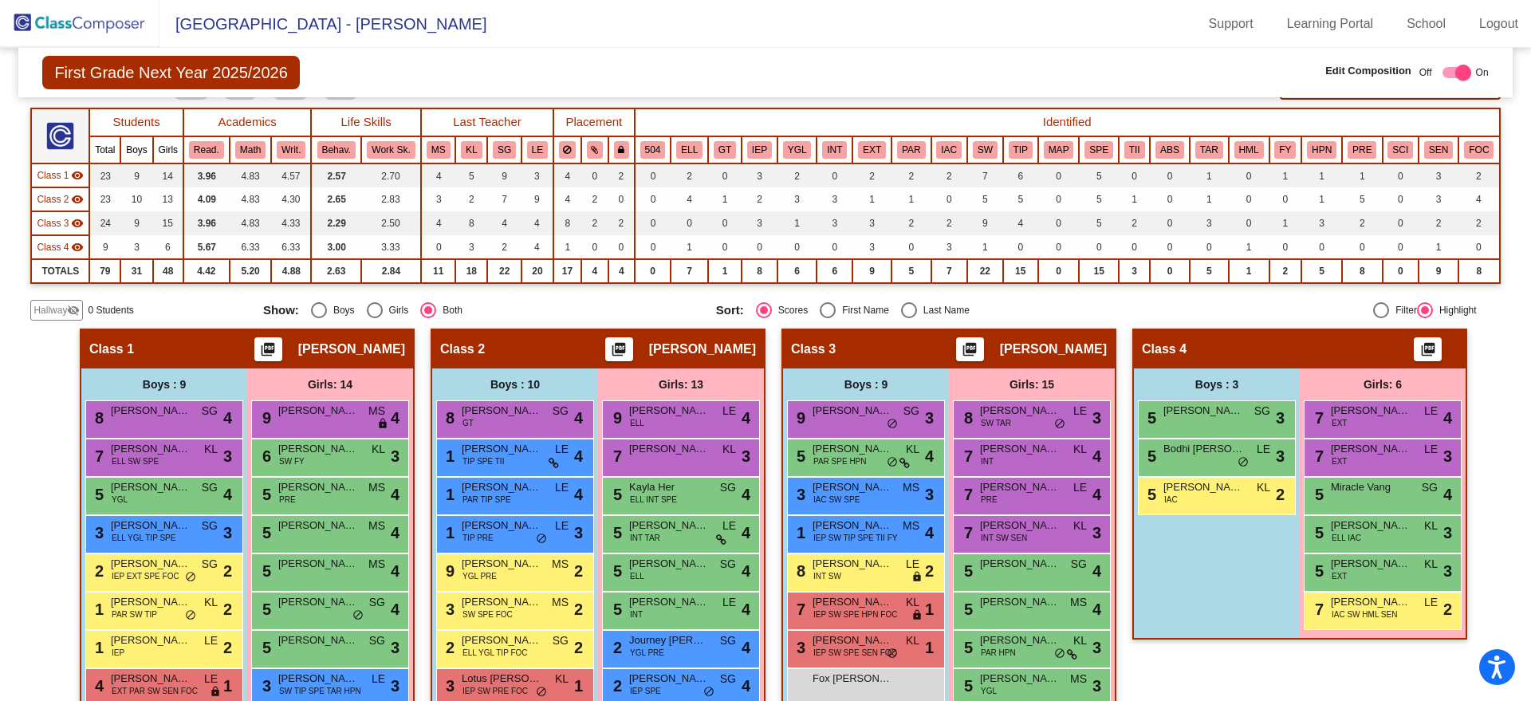
click at [116, 23] on img at bounding box center [79, 23] width 159 height 47
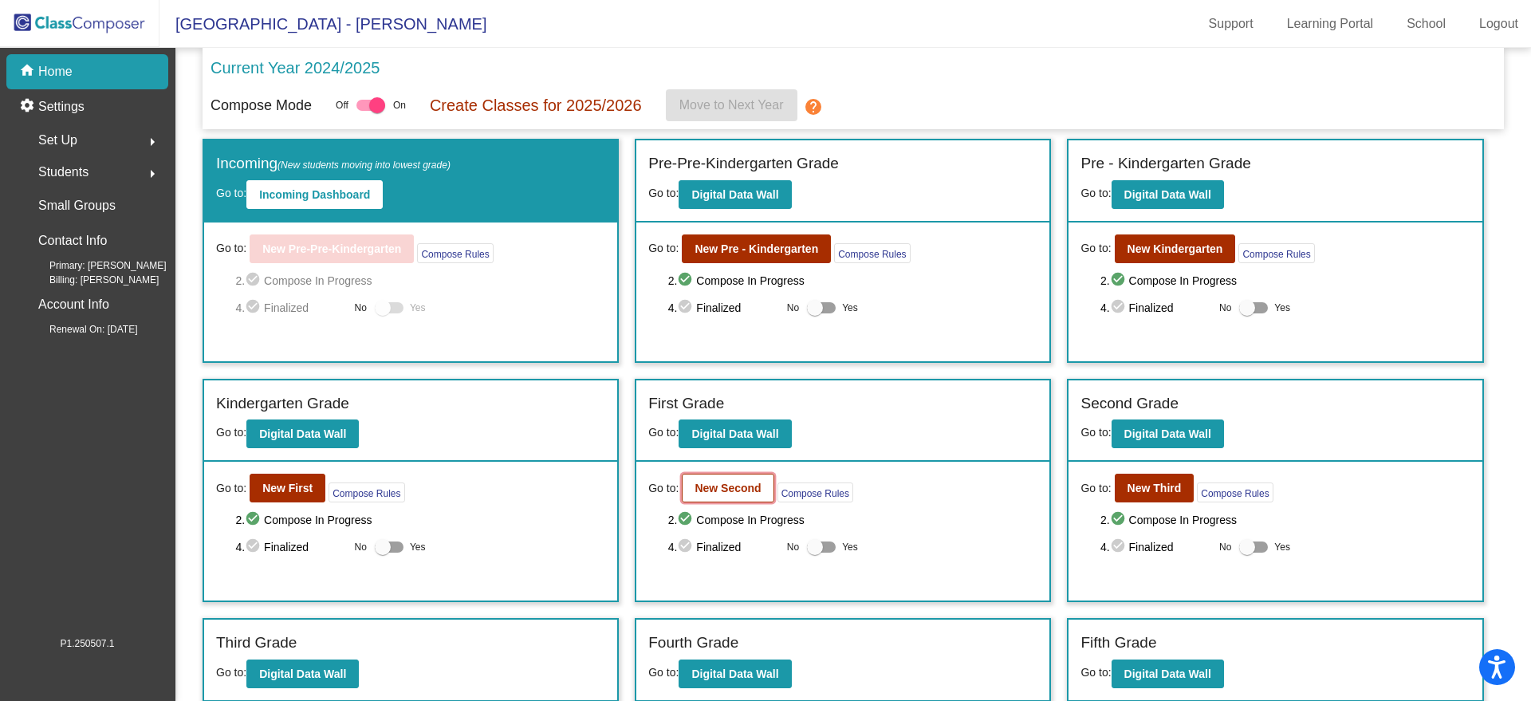
click at [741, 488] on b "New Second" at bounding box center [727, 488] width 66 height 13
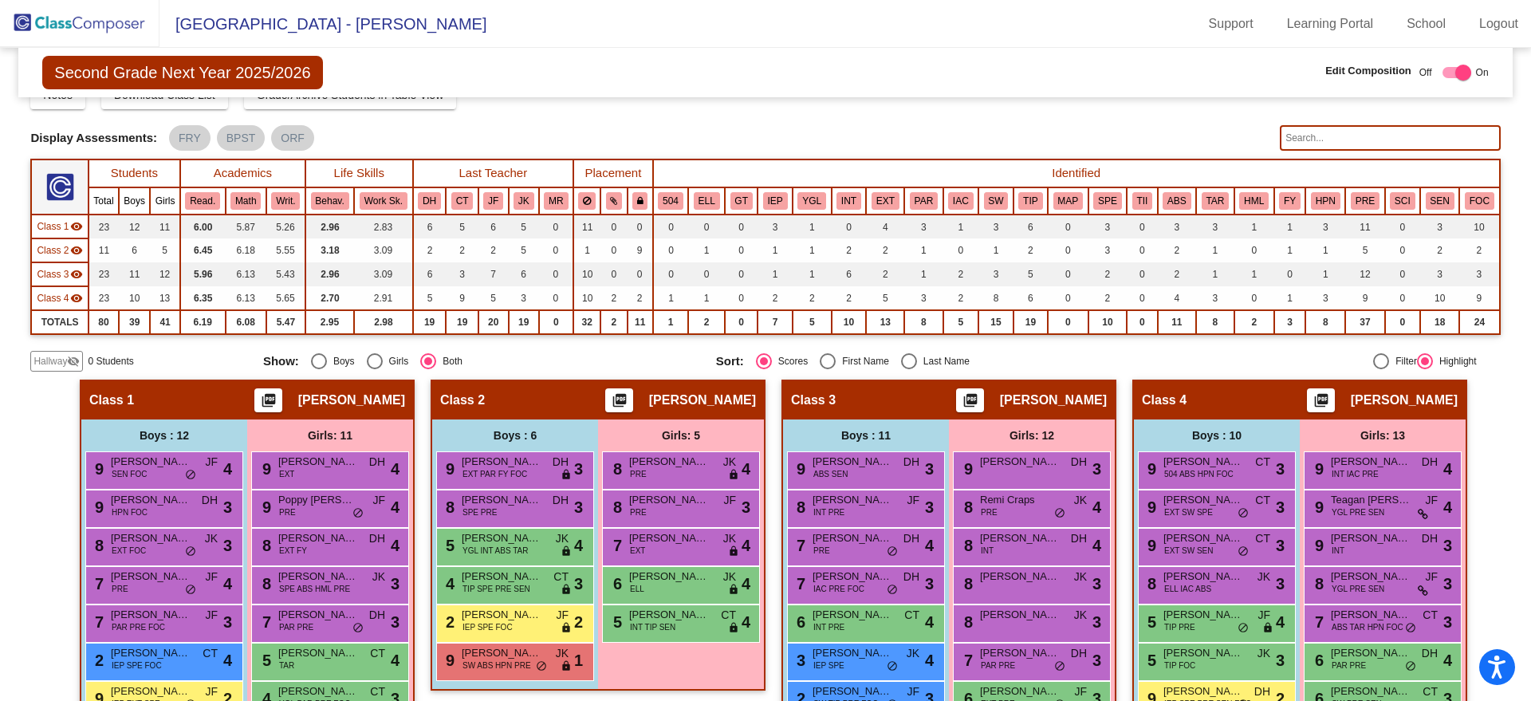
scroll to position [100, 0]
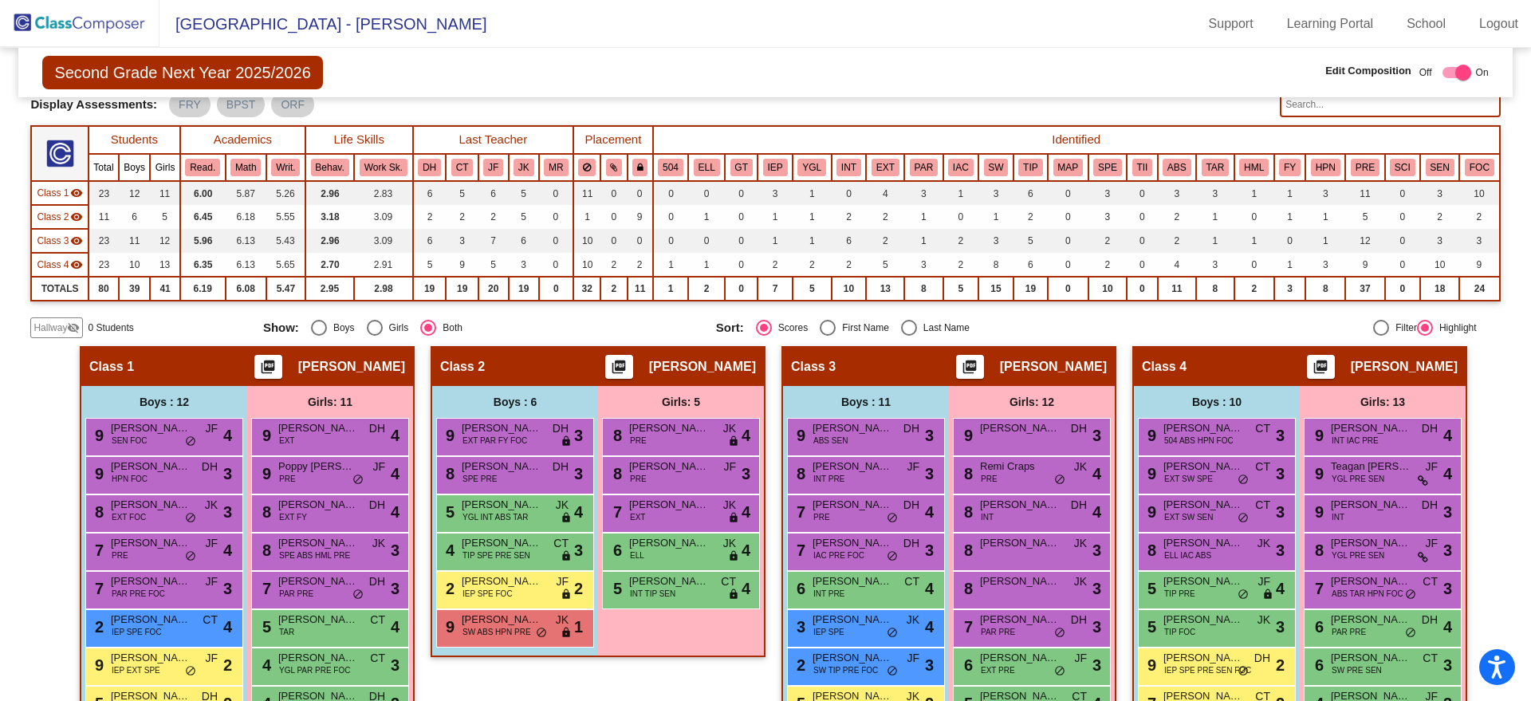
click at [106, 26] on img at bounding box center [79, 23] width 159 height 47
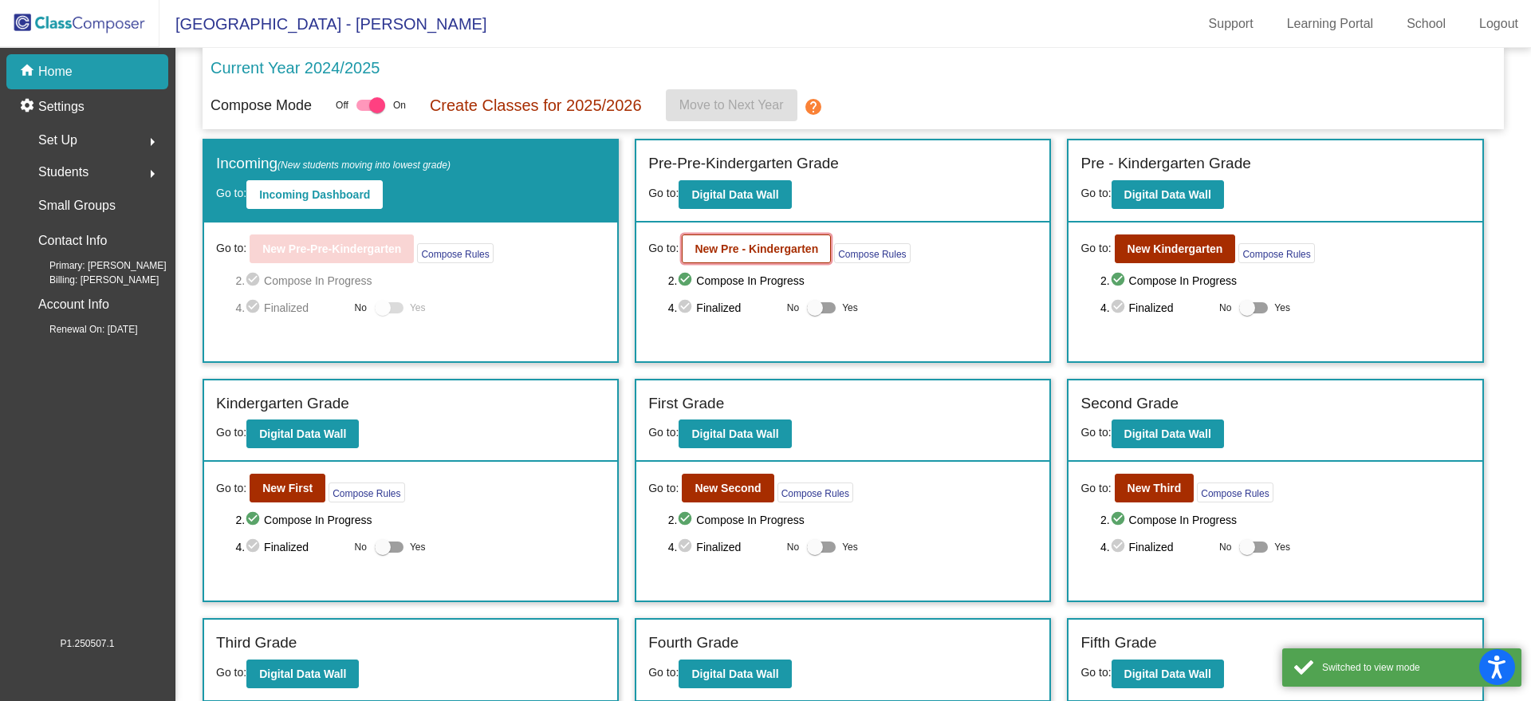
click at [714, 245] on b "New Pre - Kindergarten" at bounding box center [756, 248] width 124 height 13
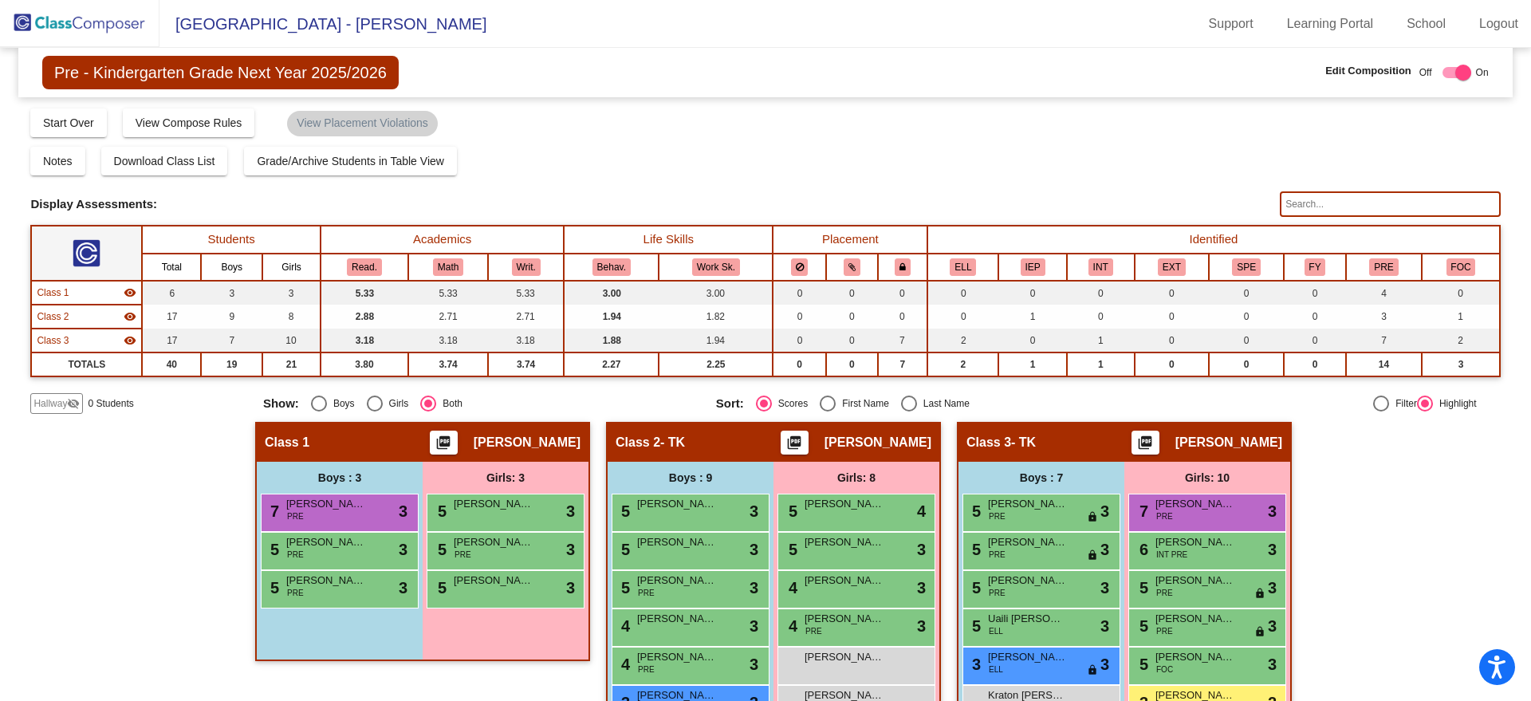
click at [77, 29] on img at bounding box center [79, 23] width 159 height 47
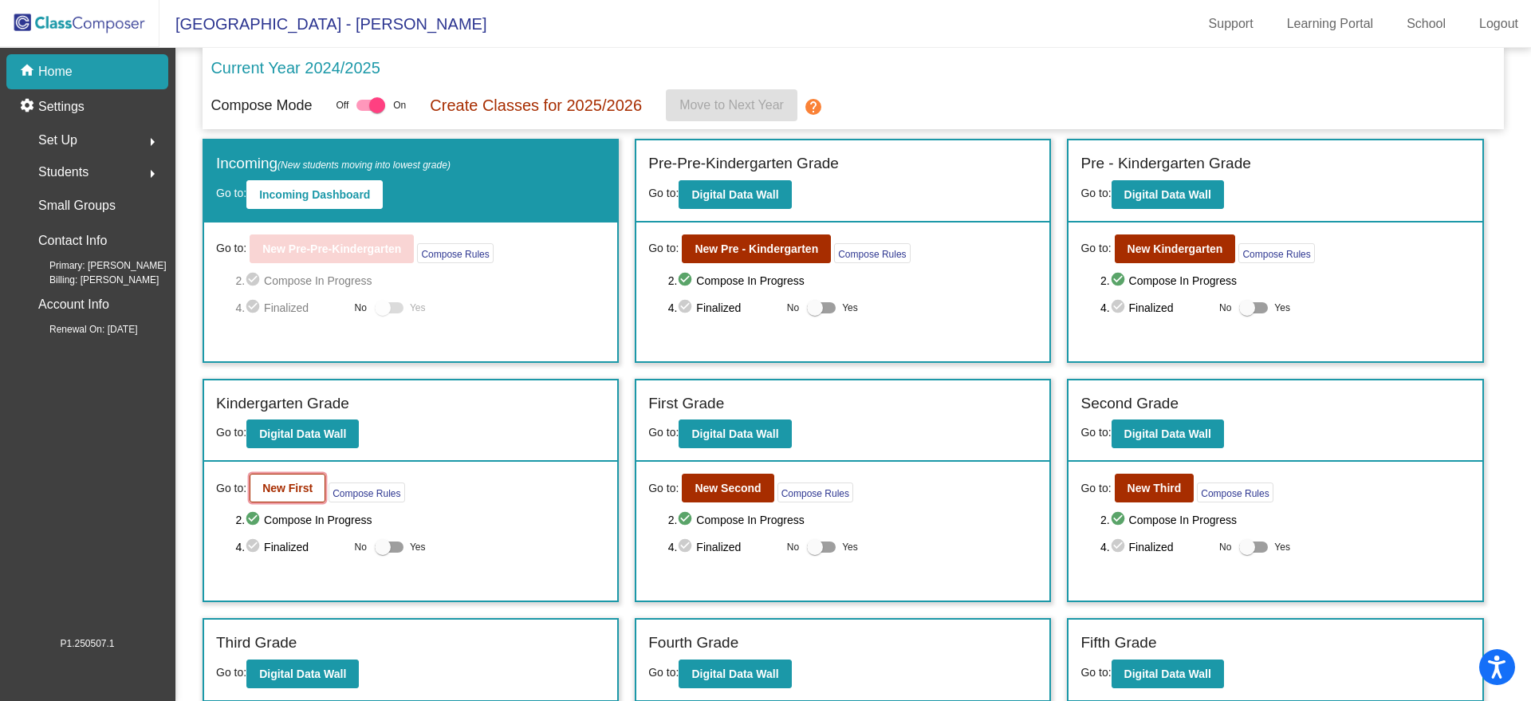
click at [278, 486] on b "New First" at bounding box center [287, 488] width 50 height 13
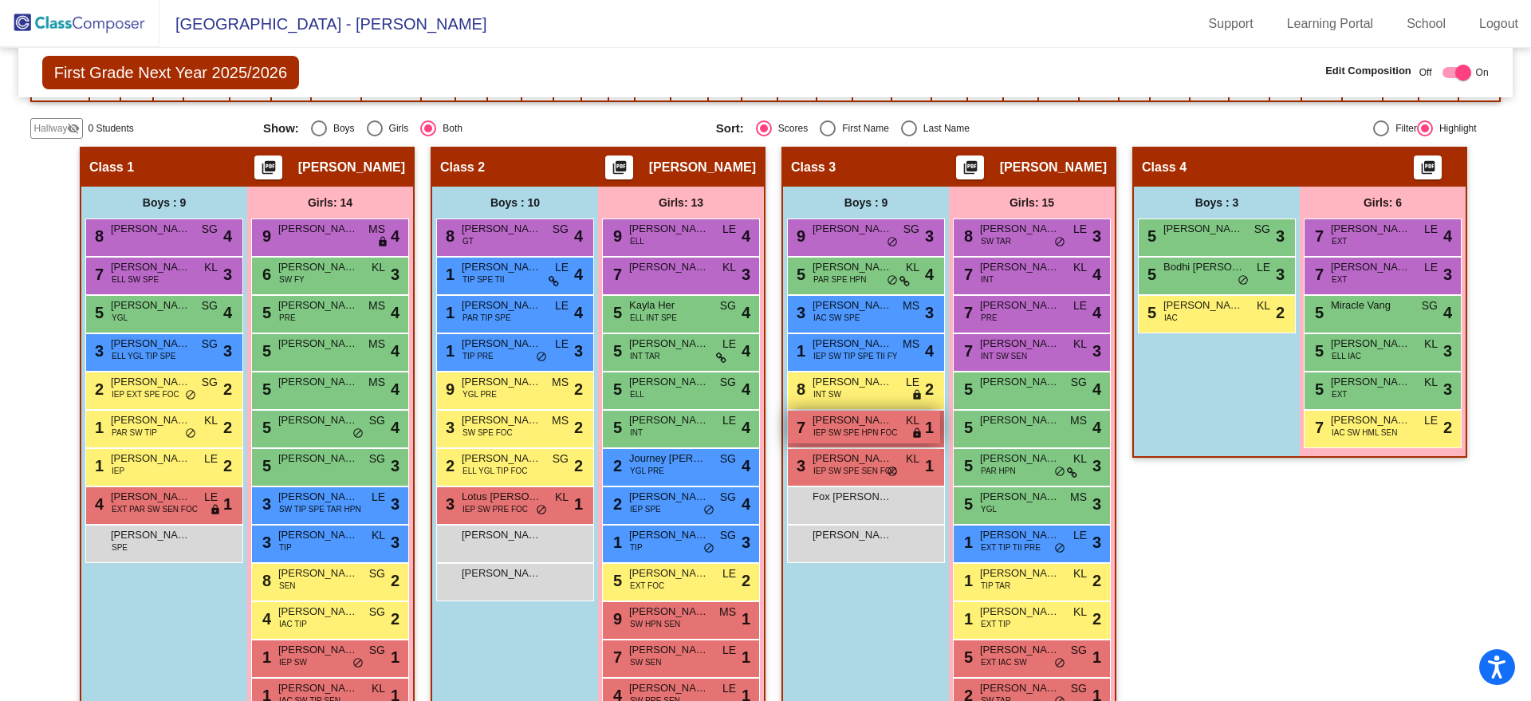
scroll to position [399, 0]
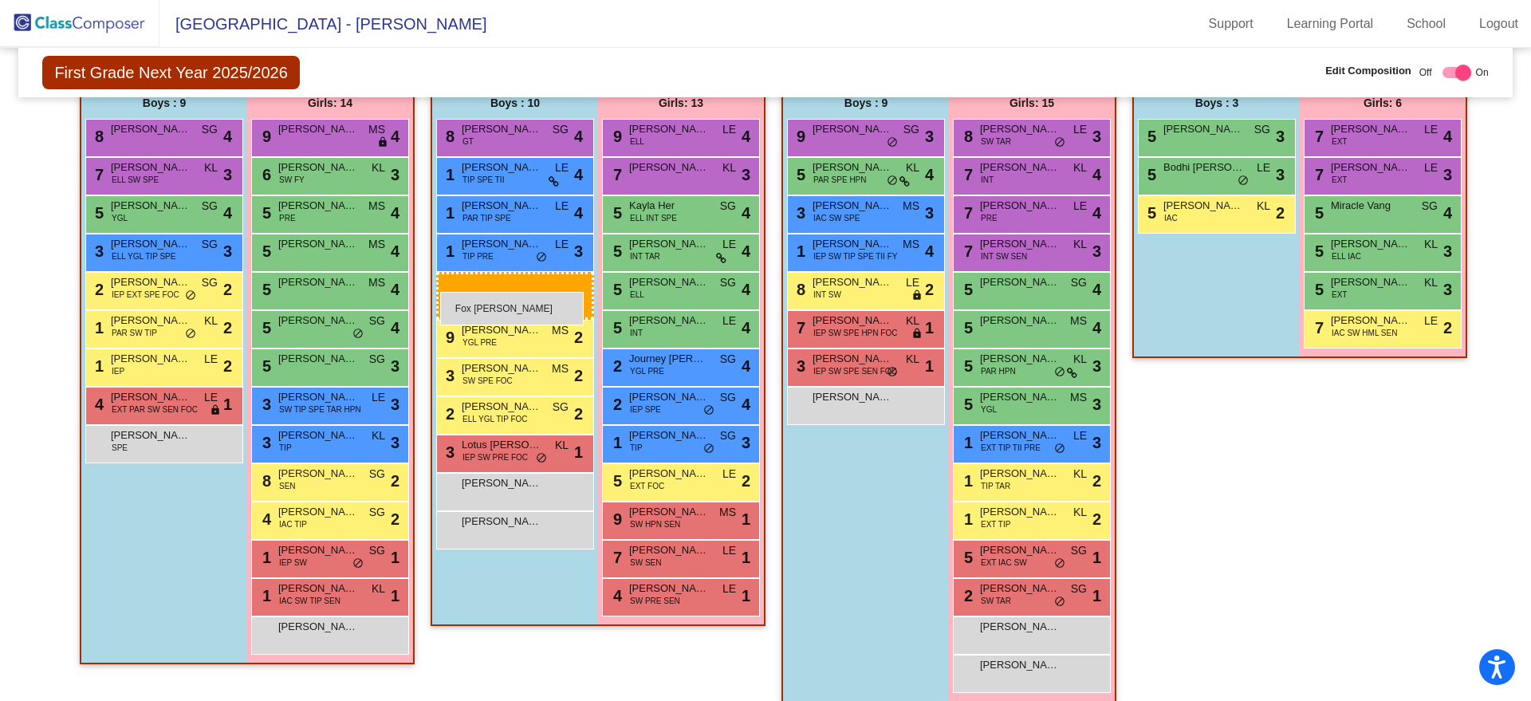
drag, startPoint x: 841, startPoint y: 403, endPoint x: 440, endPoint y: 292, distance: 416.0
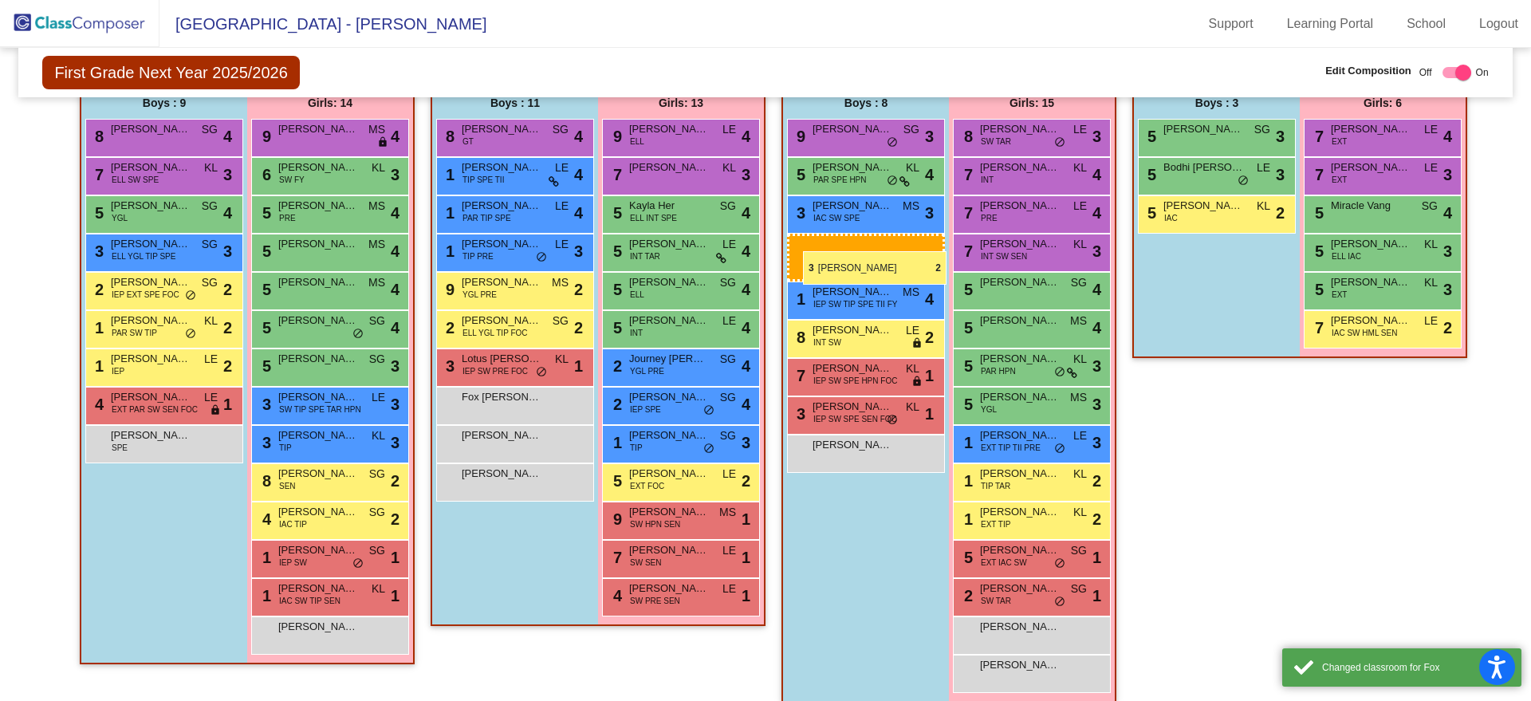
drag, startPoint x: 461, startPoint y: 322, endPoint x: 803, endPoint y: 251, distance: 349.3
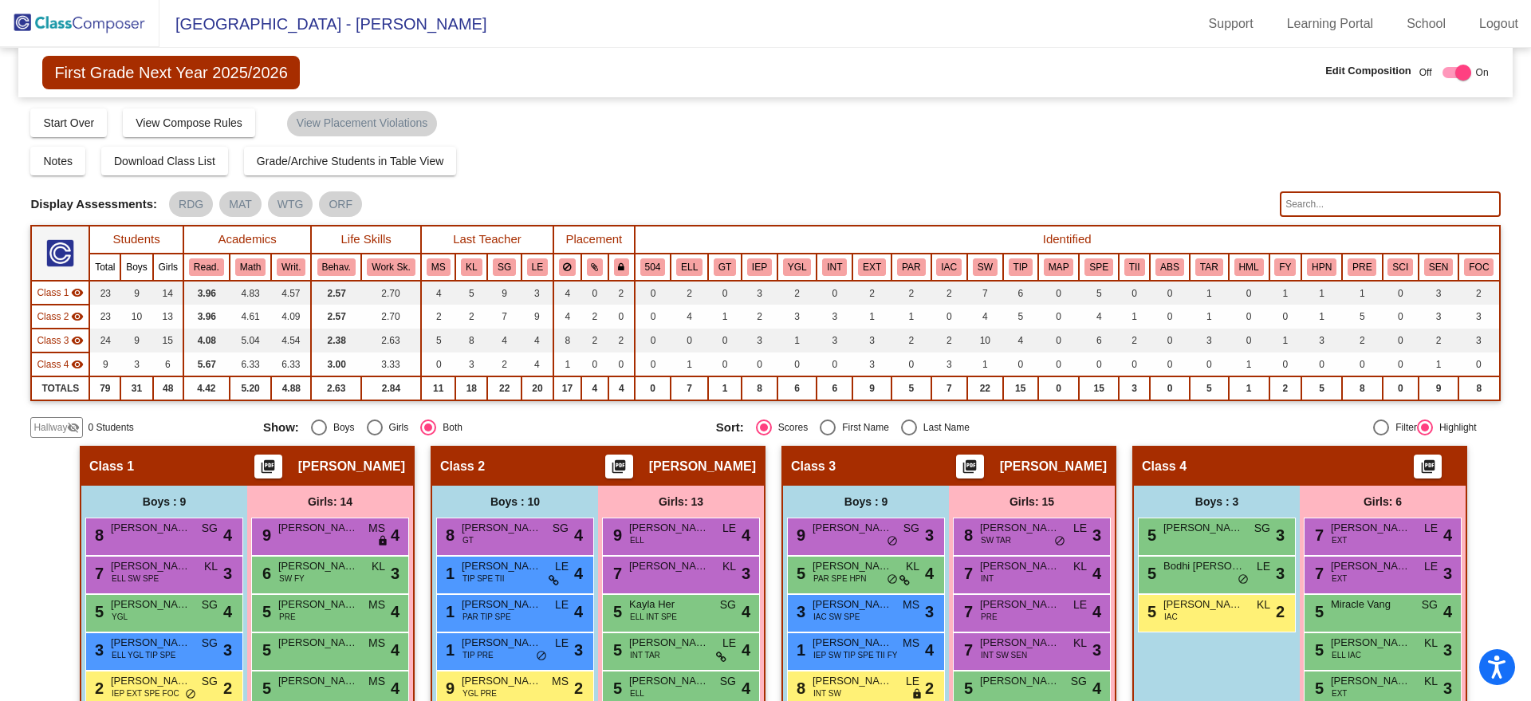
scroll to position [100, 0]
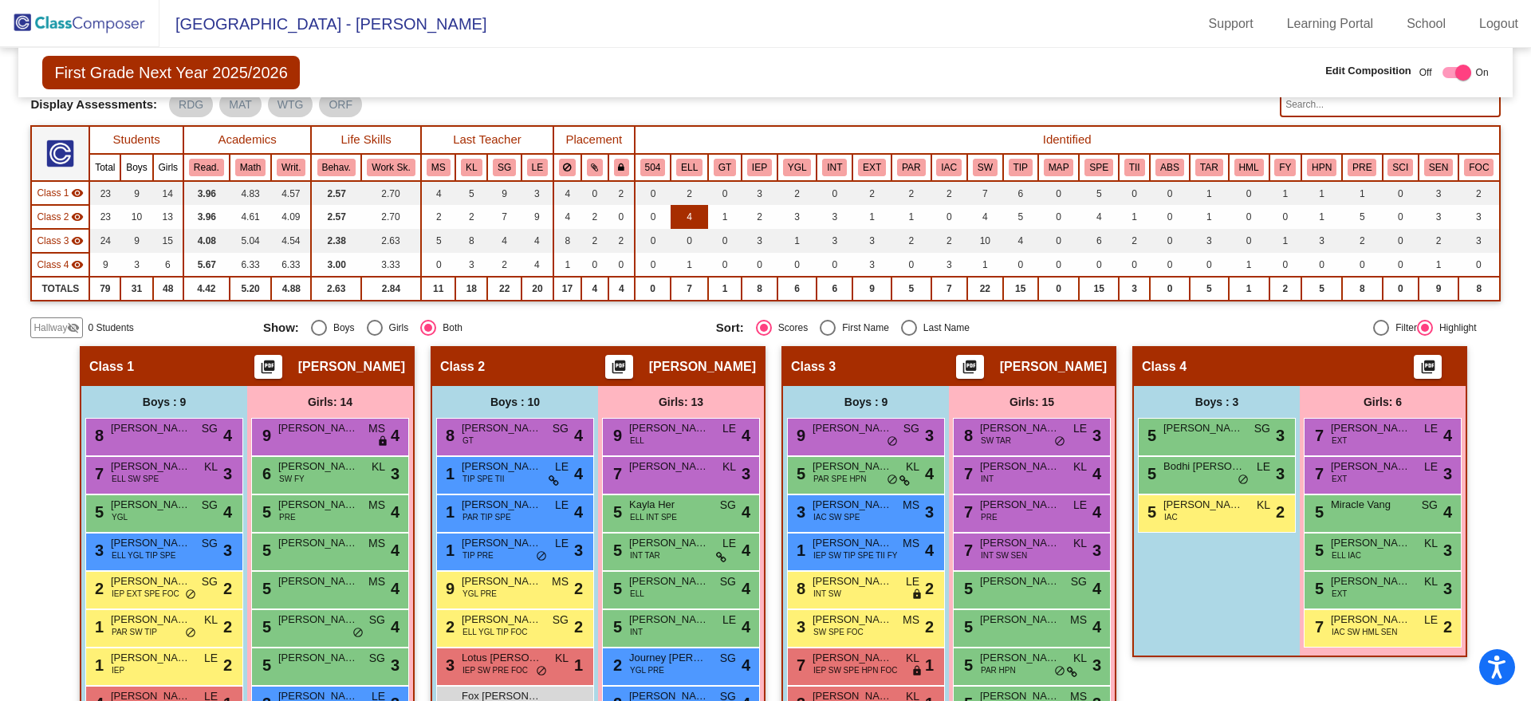
click at [697, 216] on td "4" at bounding box center [688, 217] width 37 height 24
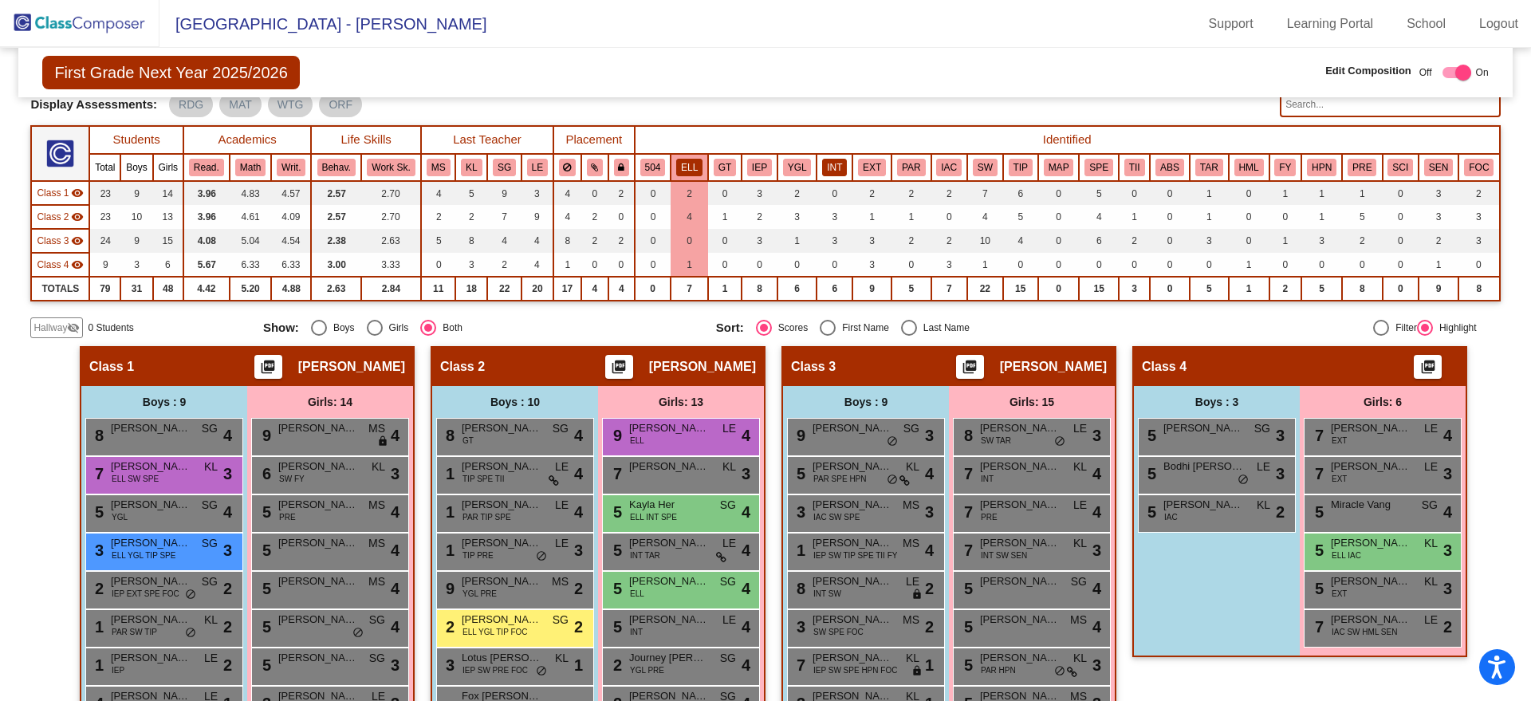
click at [837, 171] on button "INT" at bounding box center [834, 168] width 25 height 18
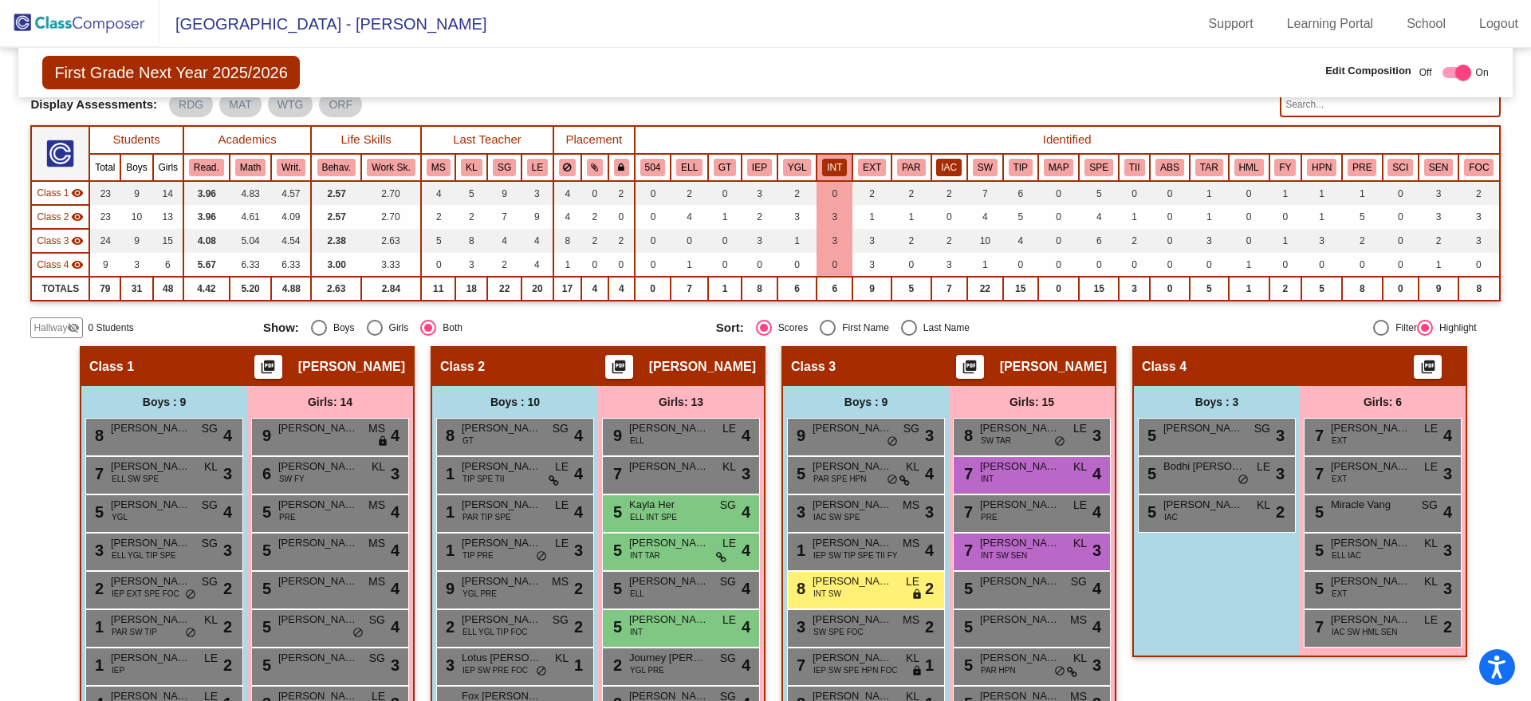
click at [949, 166] on button "IAC" at bounding box center [949, 168] width 26 height 18
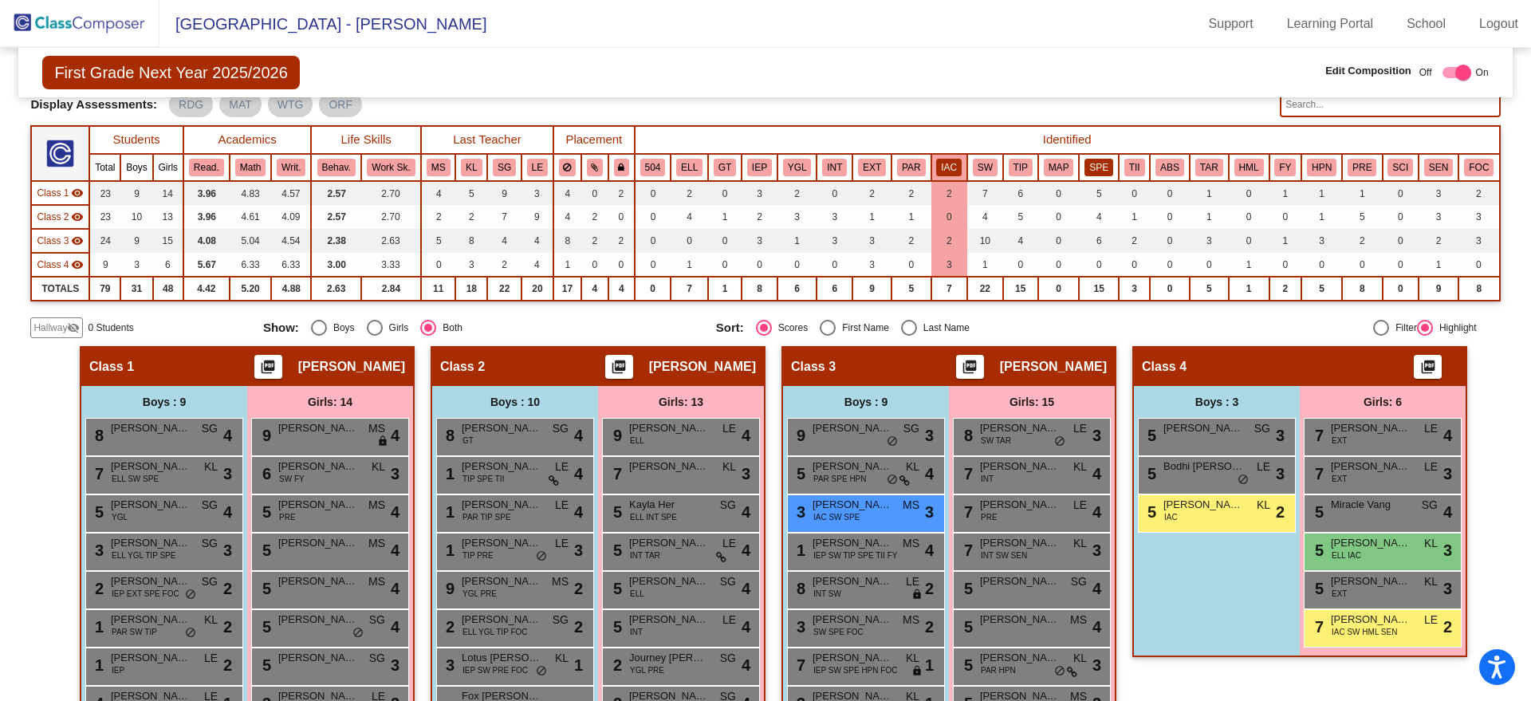
click at [1089, 163] on button "SPE" at bounding box center [1098, 168] width 29 height 18
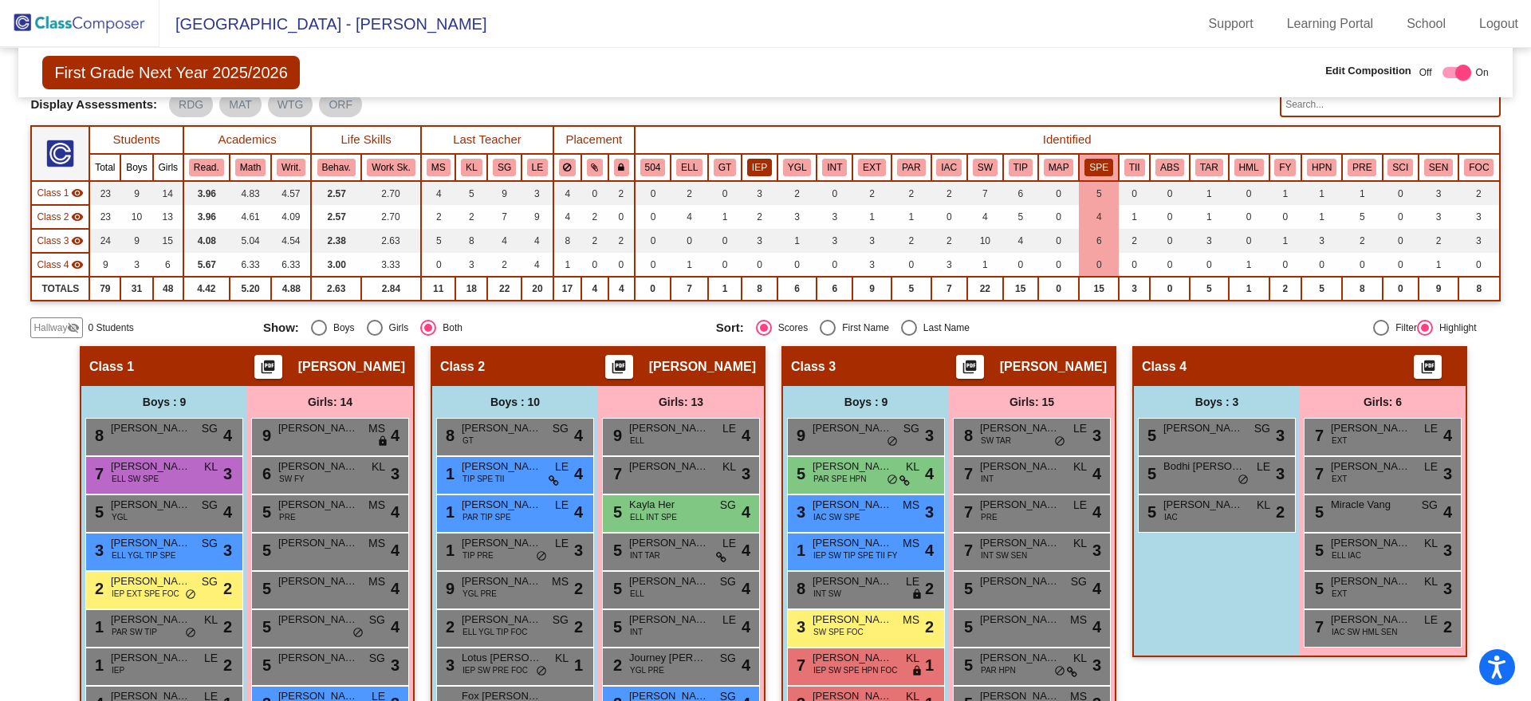
click at [753, 161] on button "IEP" at bounding box center [759, 168] width 25 height 18
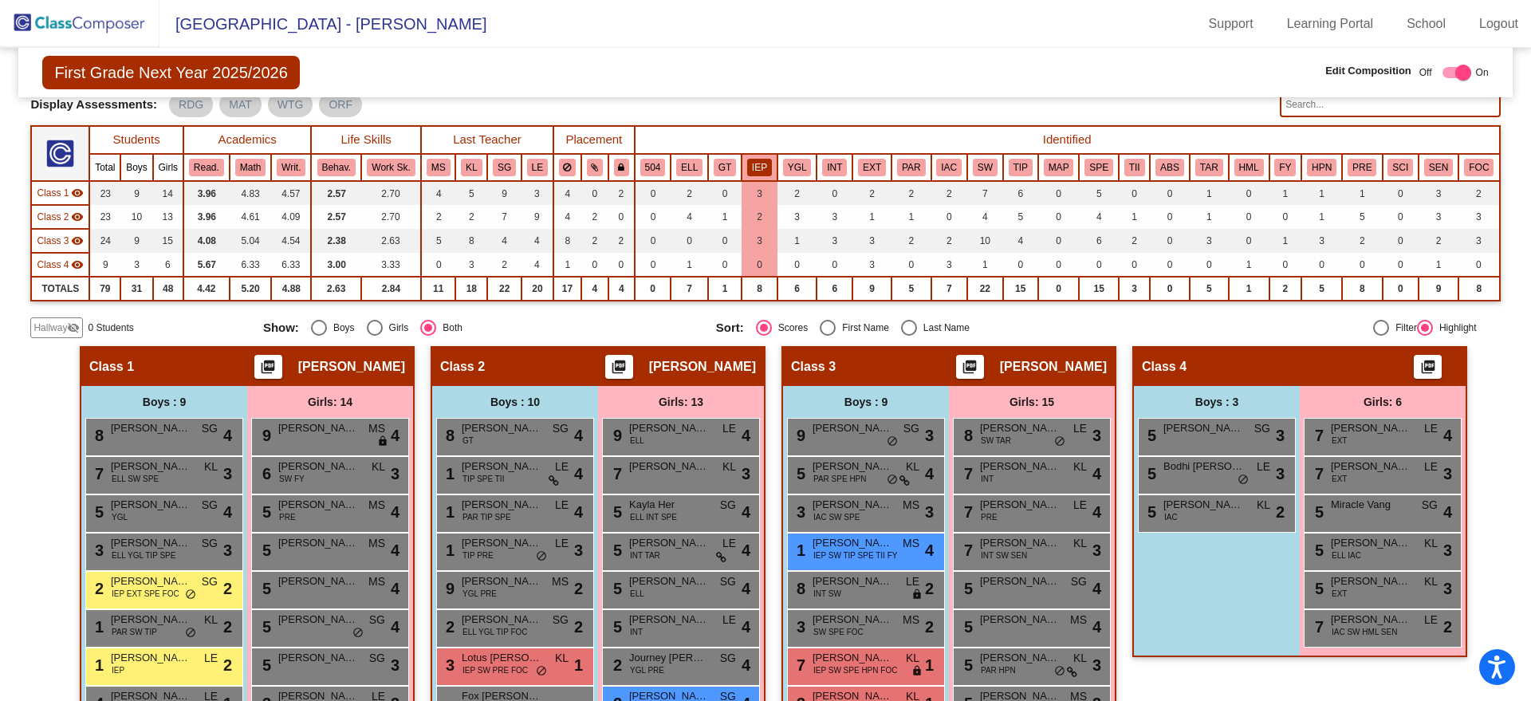
click at [76, 7] on img at bounding box center [79, 23] width 159 height 47
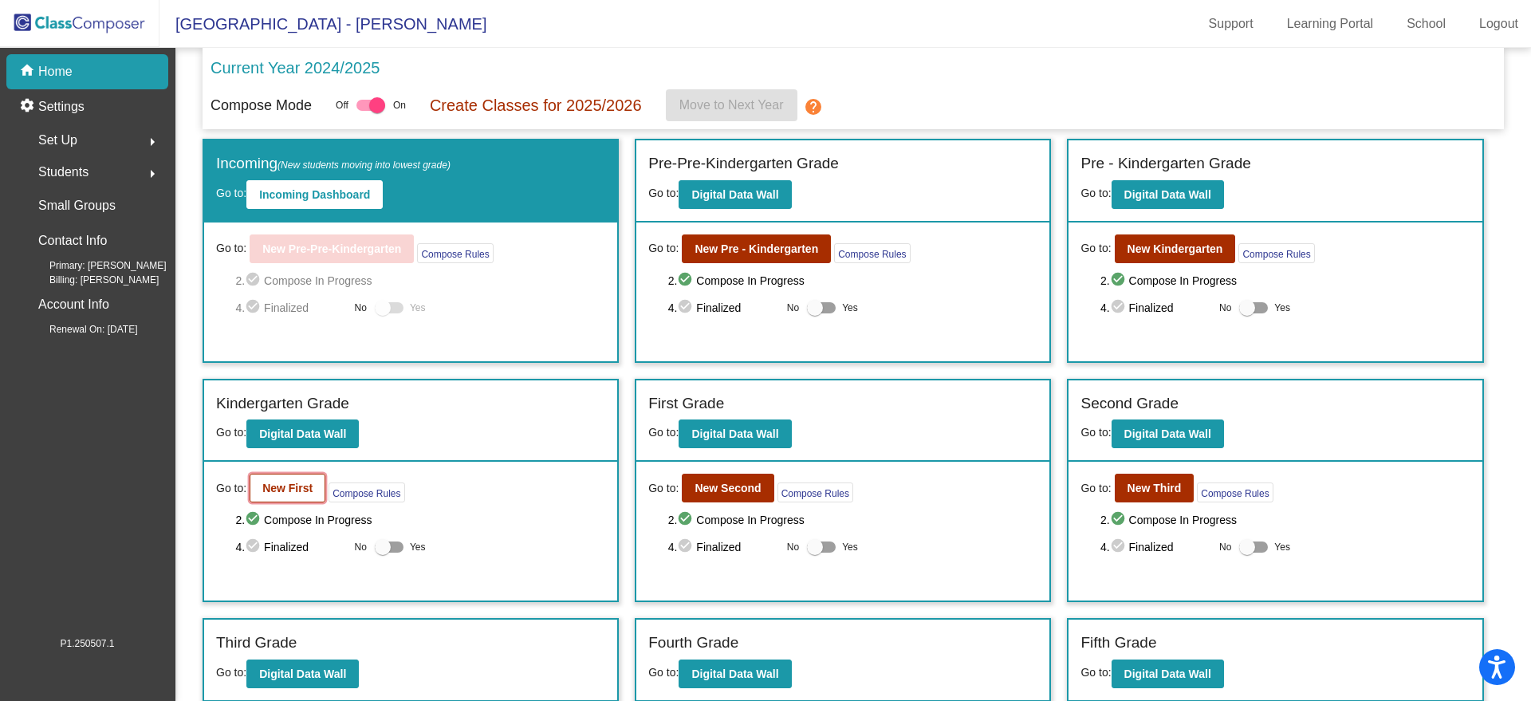
click at [290, 480] on button "New First" at bounding box center [288, 488] width 76 height 29
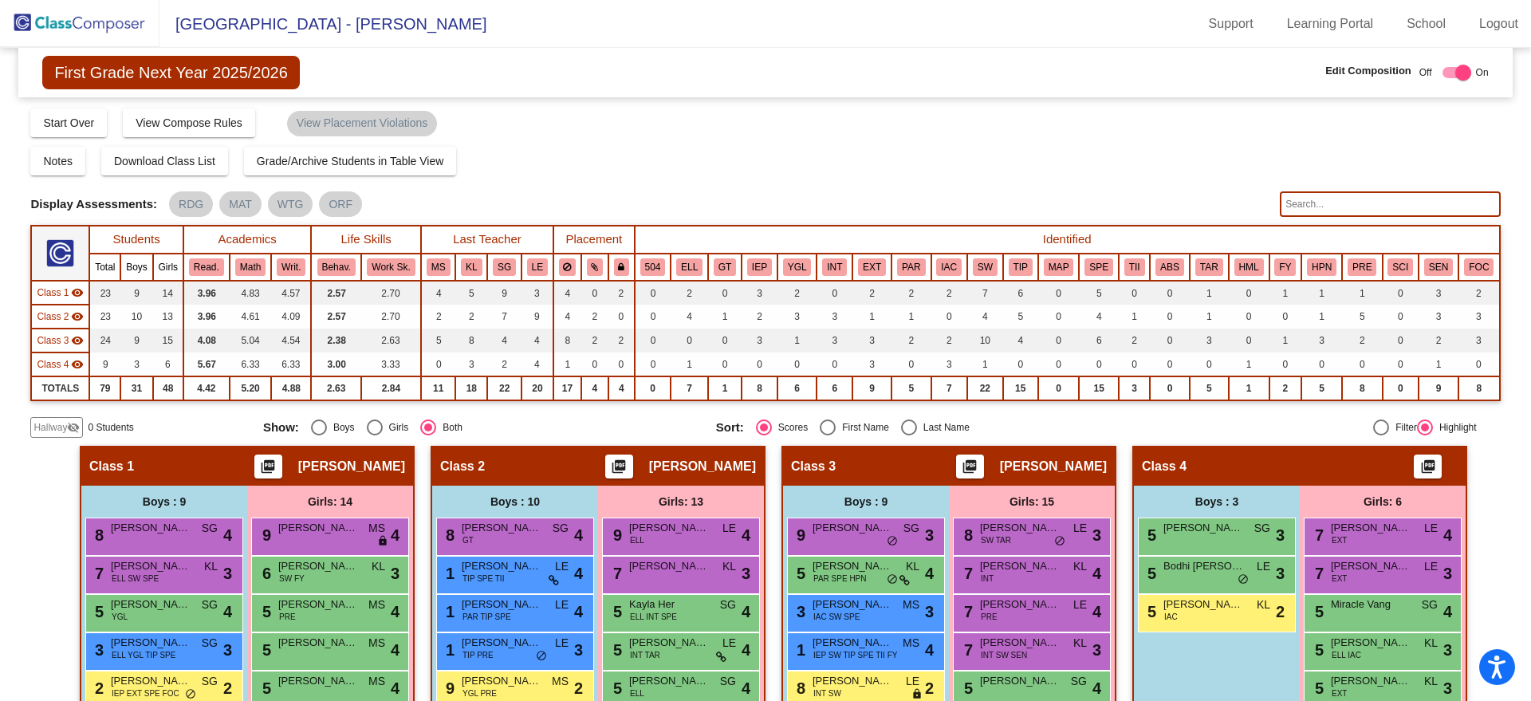
click at [75, 28] on img at bounding box center [79, 23] width 159 height 47
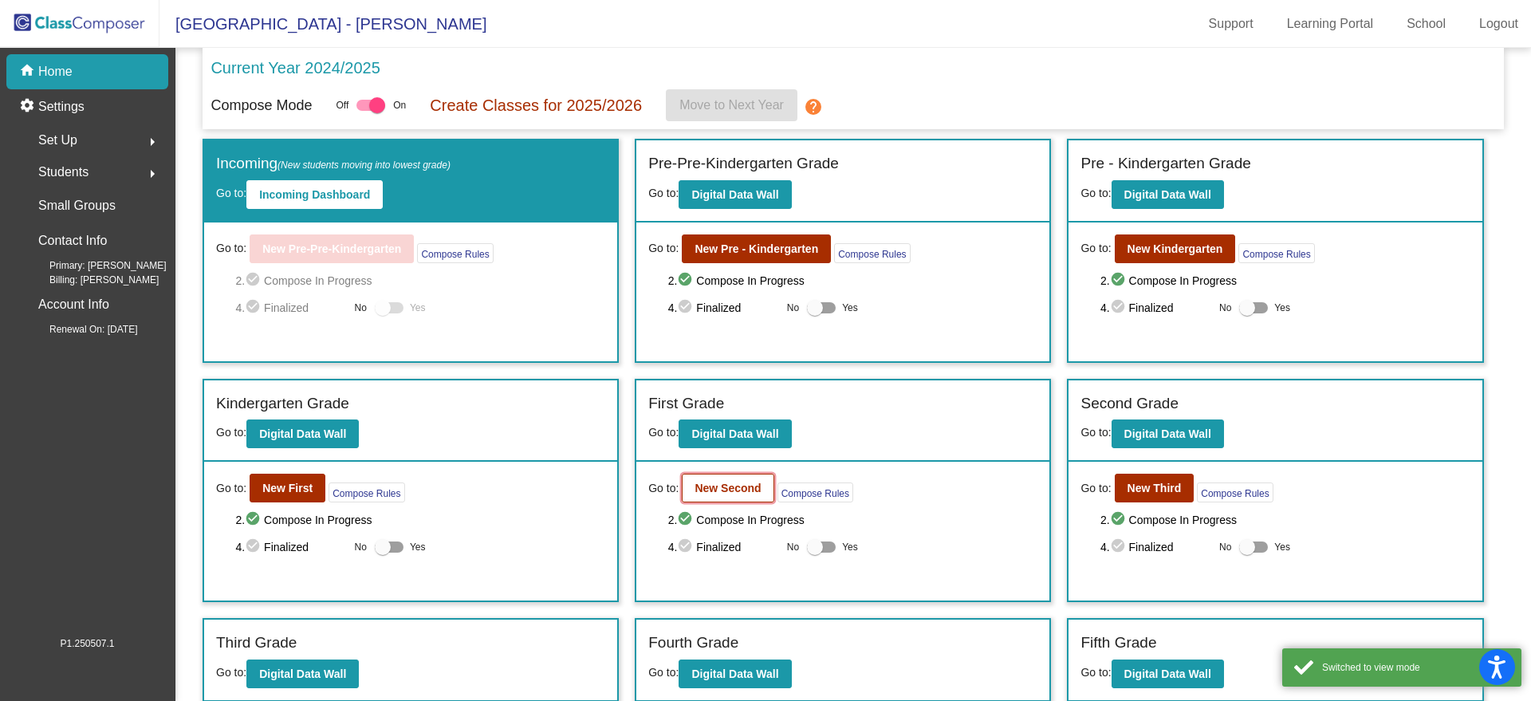
click at [744, 483] on b "New Second" at bounding box center [727, 488] width 66 height 13
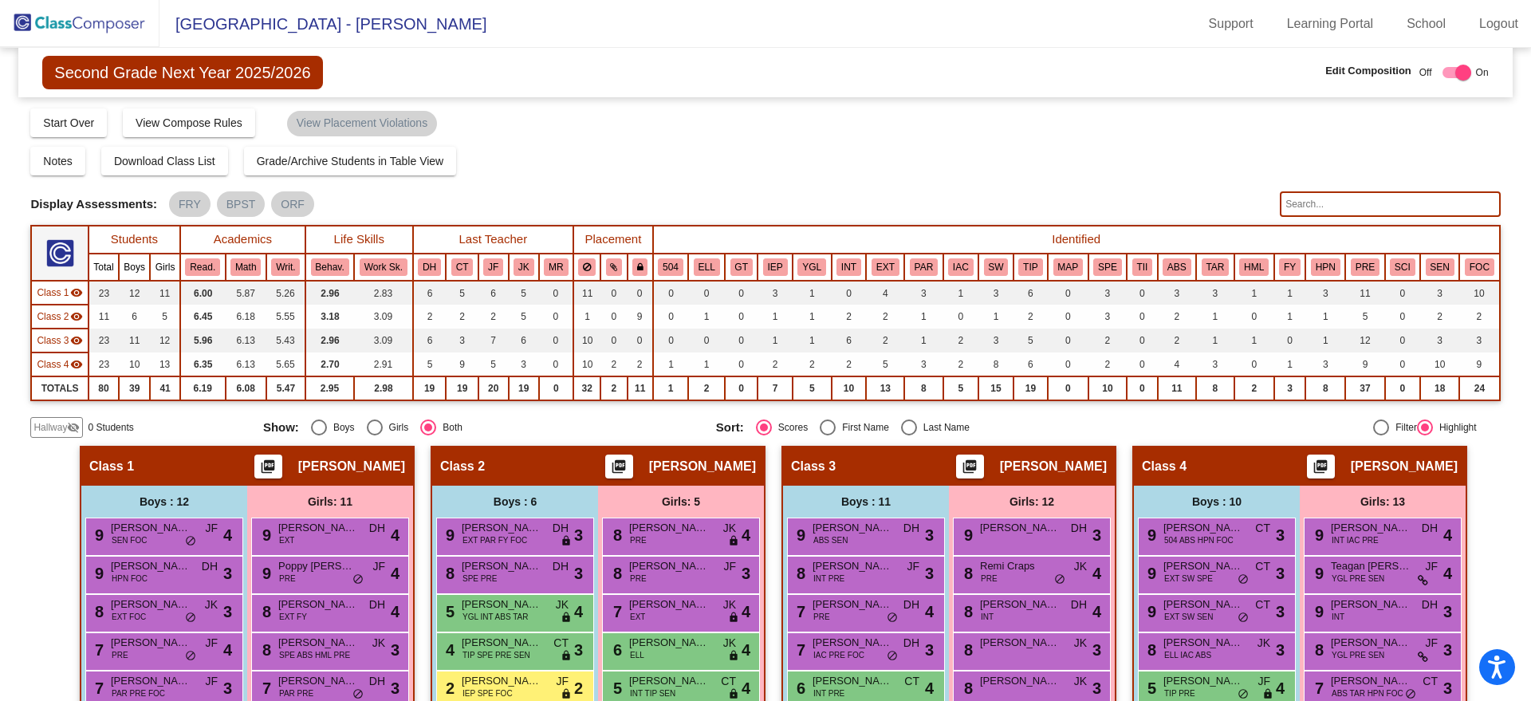
click at [121, 25] on img at bounding box center [79, 23] width 159 height 47
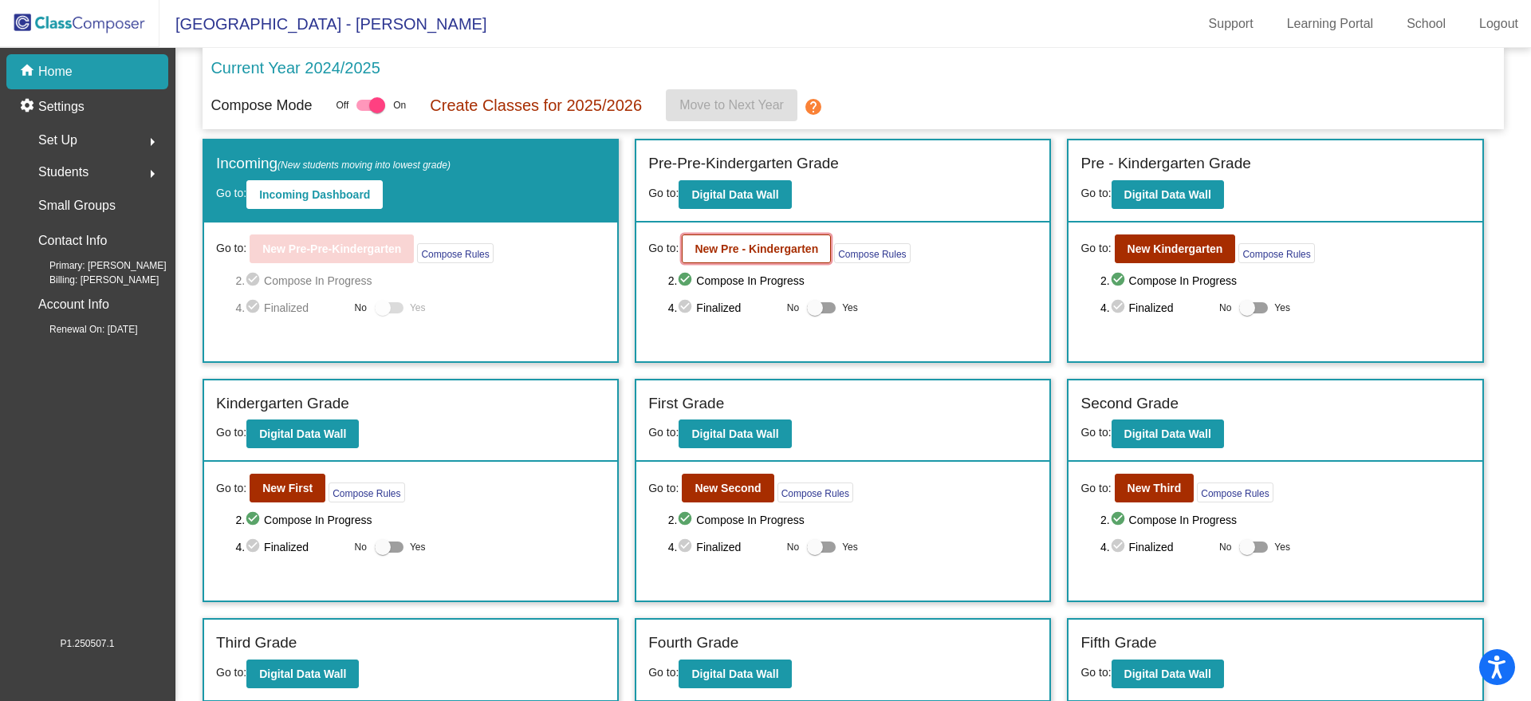
click at [721, 252] on b "New Pre - Kindergarten" at bounding box center [756, 248] width 124 height 13
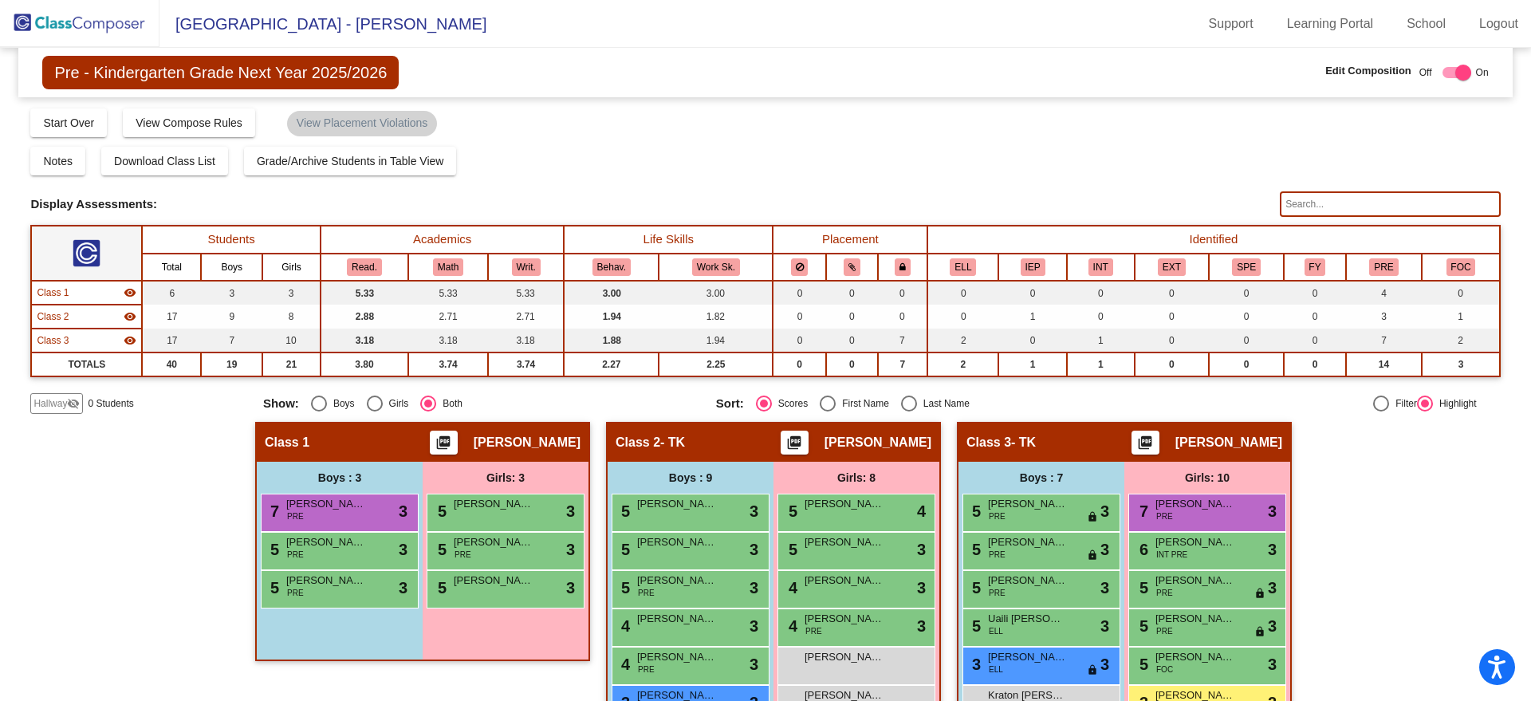
click at [115, 29] on img at bounding box center [79, 23] width 159 height 47
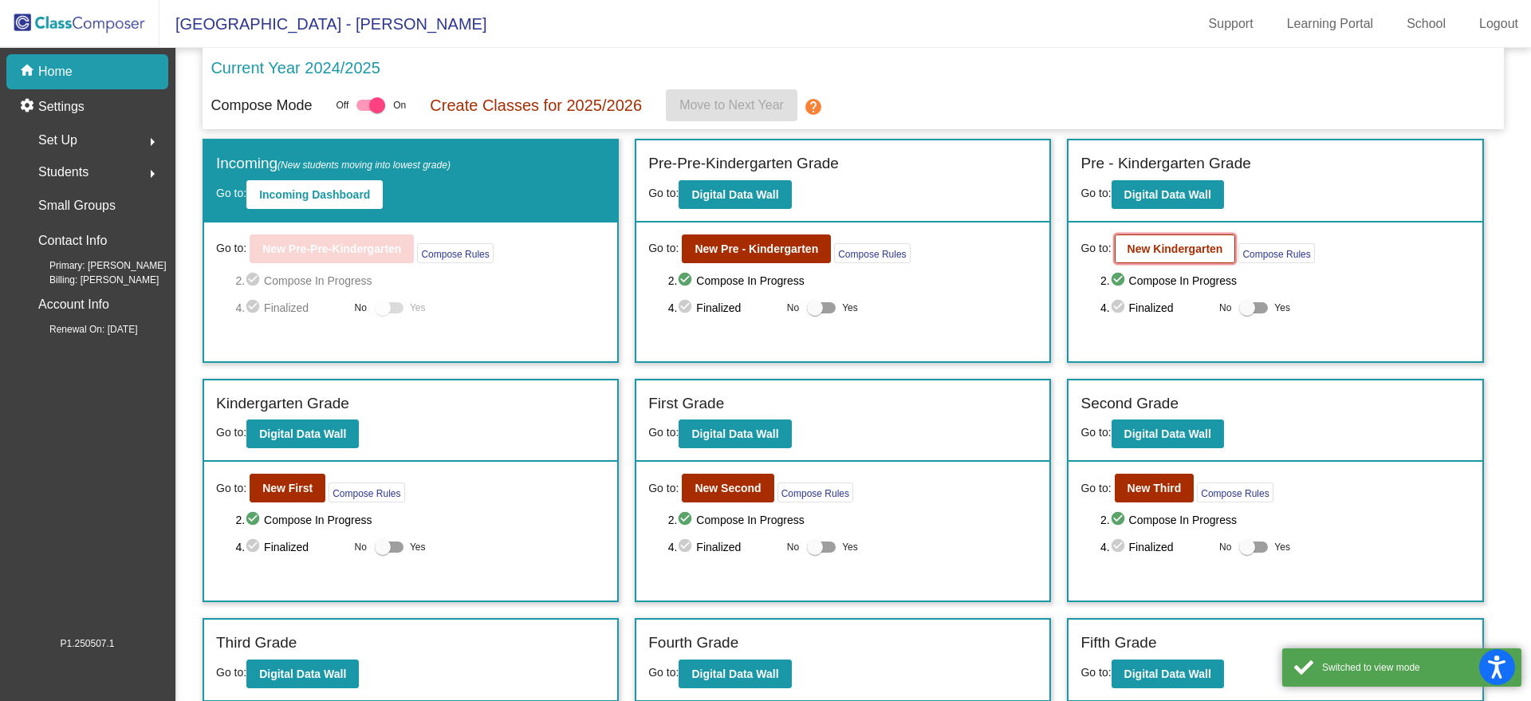
click at [1149, 246] on b "New Kindergarten" at bounding box center [1175, 248] width 96 height 13
